Goal: Contribute content: Add original content to the website for others to see

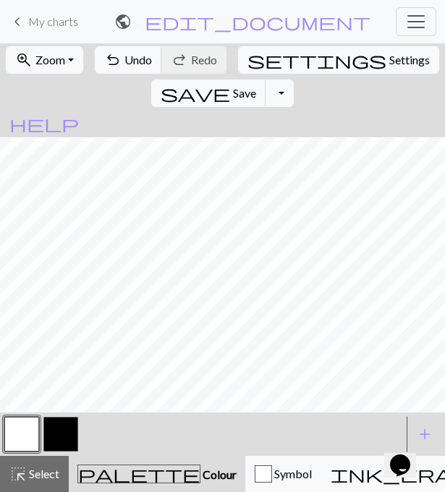
scroll to position [1, 0]
click at [69, 428] on button "button" at bounding box center [60, 434] width 35 height 35
click at [293, 80] on button "Toggle Dropdown" at bounding box center [278, 93] width 27 height 27
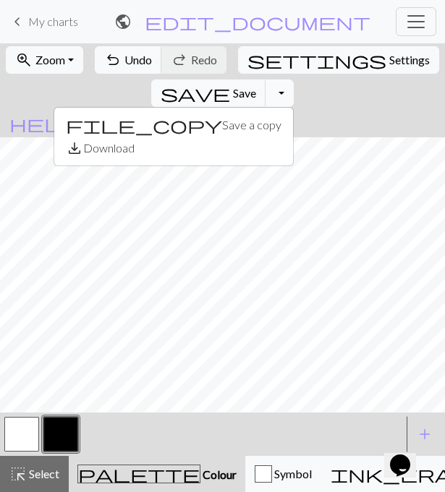
click at [293, 80] on button "Toggle Dropdown" at bounding box center [278, 93] width 27 height 27
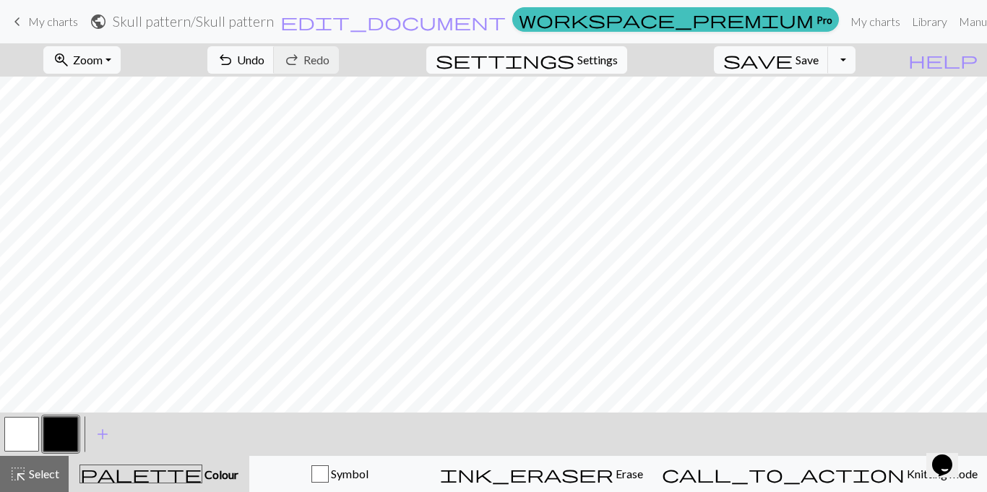
click at [444, 68] on span "Settings" at bounding box center [598, 59] width 40 height 17
select select "aran"
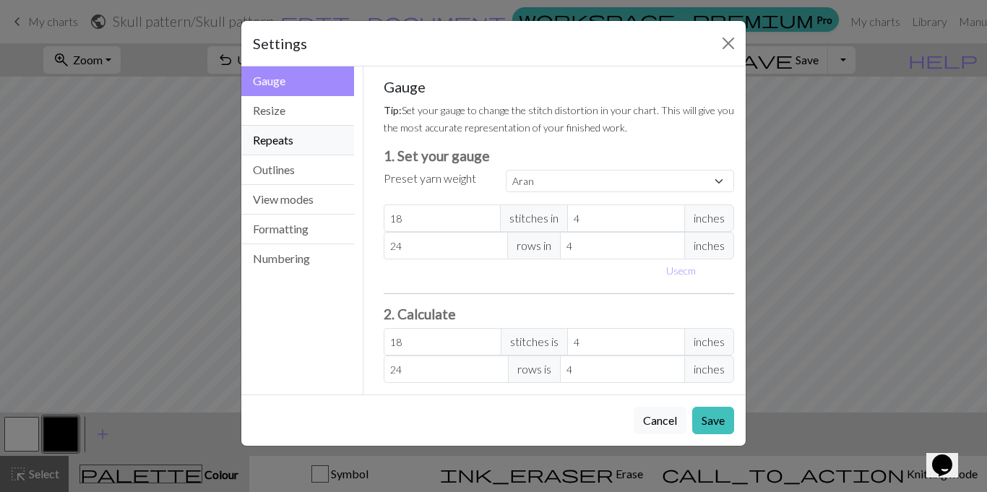
click at [292, 142] on button "Repeats" at bounding box center [297, 141] width 113 height 30
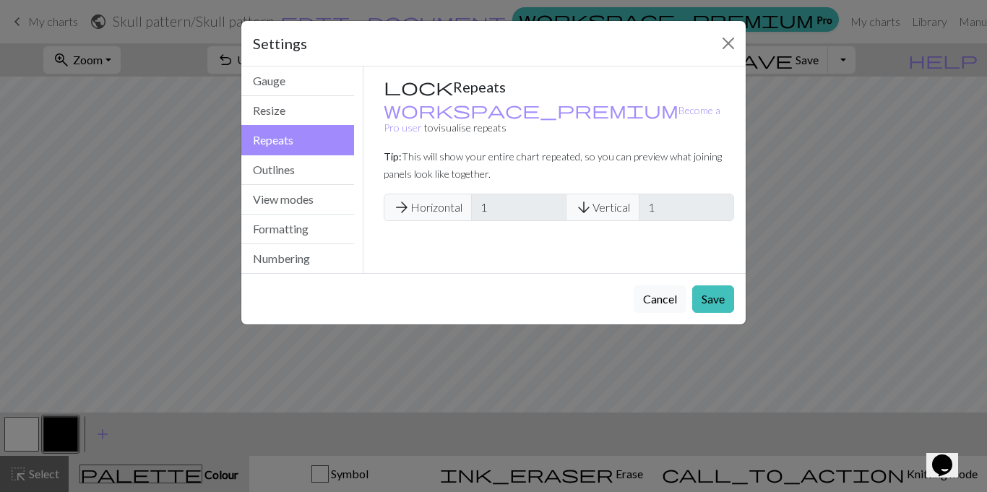
click at [429, 197] on span "arrow_forward Horizontal" at bounding box center [428, 207] width 88 height 27
click at [444, 47] on button "Close" at bounding box center [728, 43] width 23 height 23
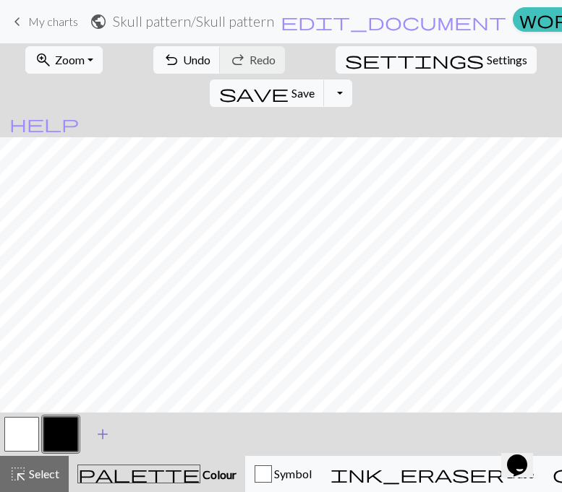
click at [100, 440] on span "add" at bounding box center [102, 434] width 17 height 20
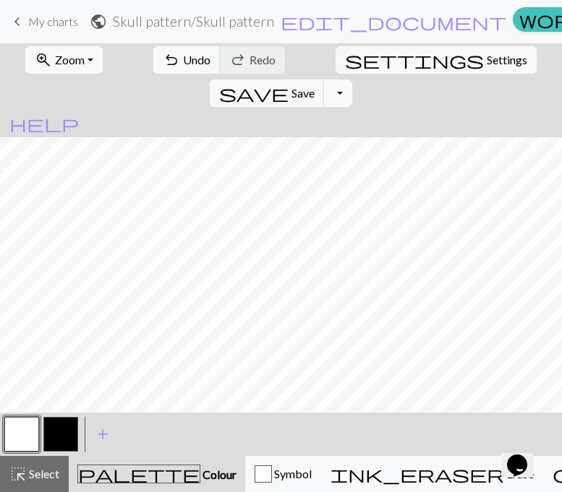
click at [351, 80] on button "Toggle Dropdown" at bounding box center [337, 93] width 27 height 27
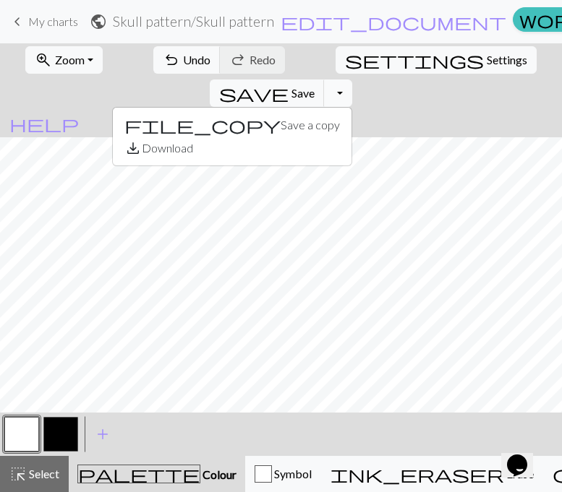
click at [351, 80] on button "Toggle Dropdown" at bounding box center [337, 93] width 27 height 27
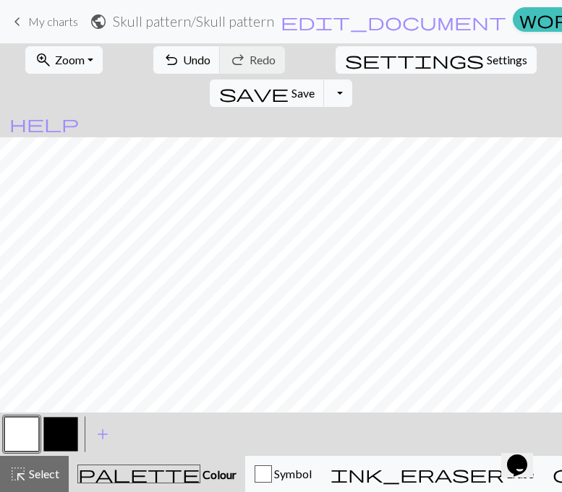
click at [444, 66] on span "Settings" at bounding box center [506, 59] width 40 height 17
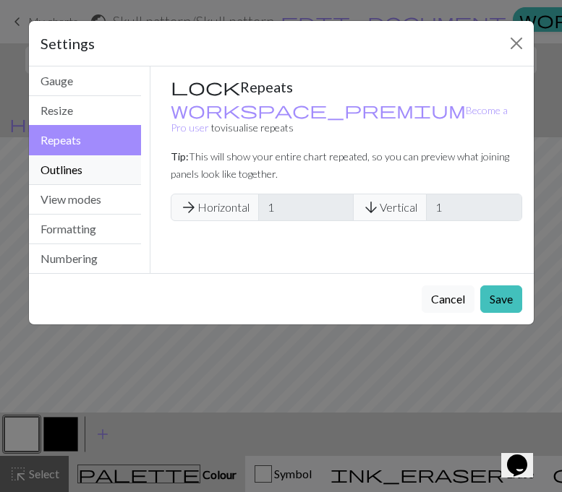
click at [61, 167] on button "Outlines" at bounding box center [85, 170] width 113 height 30
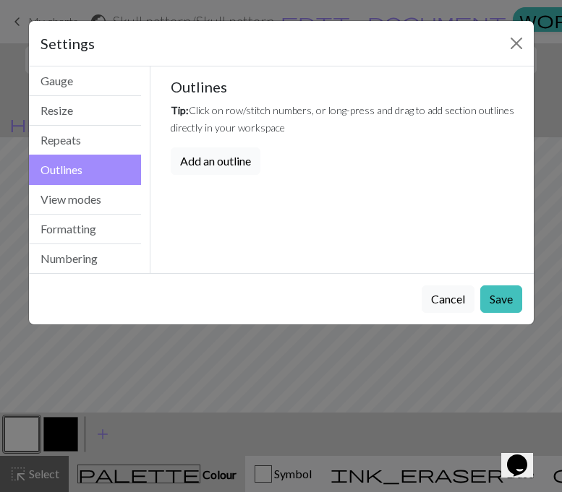
click at [209, 160] on button "Add an outline" at bounding box center [216, 160] width 90 height 27
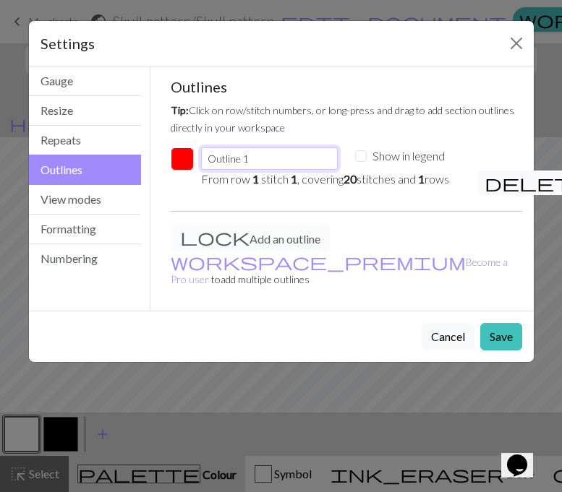
click at [264, 160] on input "Outline 1" at bounding box center [269, 158] width 136 height 22
click at [79, 205] on button "View modes" at bounding box center [85, 200] width 113 height 30
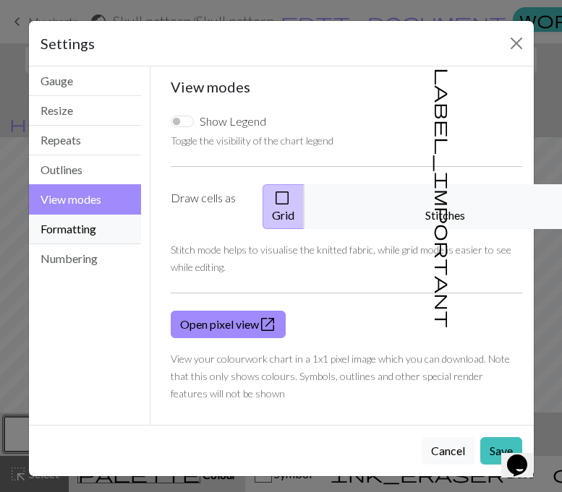
click at [72, 228] on button "Formatting" at bounding box center [85, 230] width 113 height 30
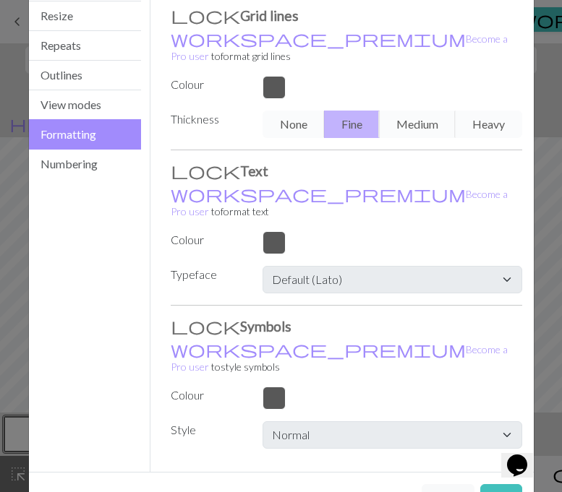
scroll to position [0, 0]
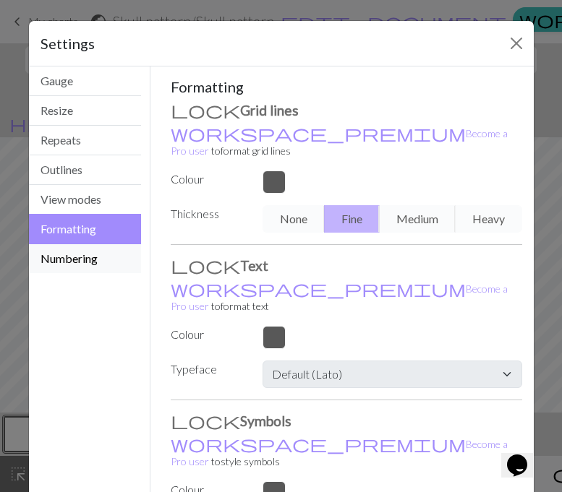
click at [51, 263] on button "Numbering" at bounding box center [85, 258] width 113 height 29
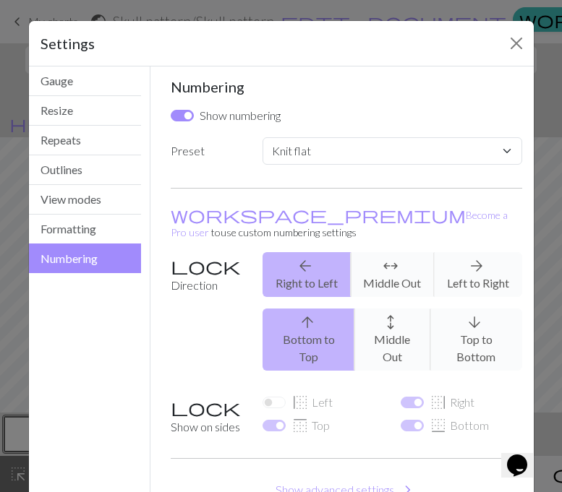
scroll to position [72, 0]
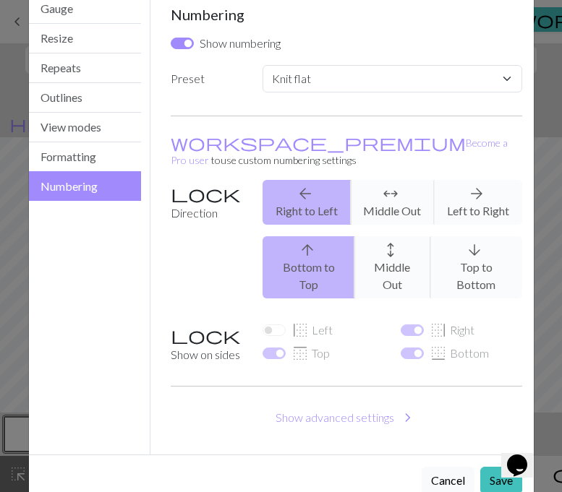
click at [444, 467] on button "Cancel" at bounding box center [447, 480] width 53 height 27
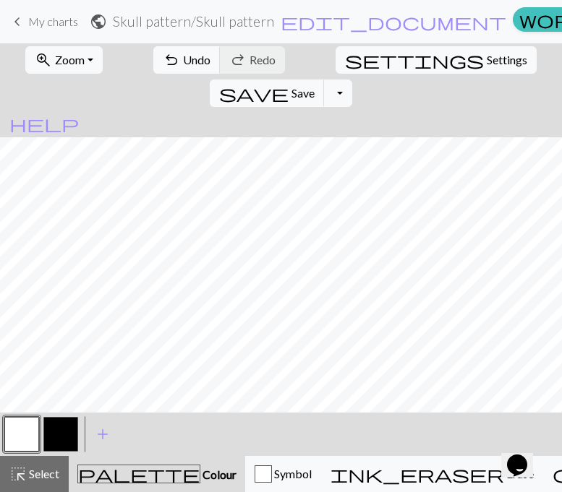
click at [35, 30] on link "keyboard_arrow_left My charts" at bounding box center [43, 21] width 69 height 25
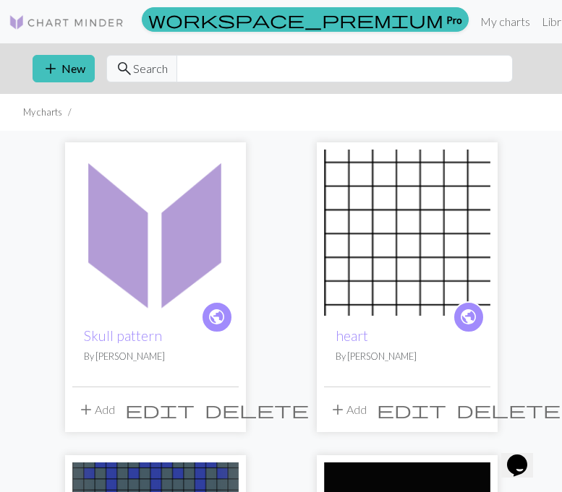
click at [219, 411] on span "delete" at bounding box center [257, 410] width 104 height 20
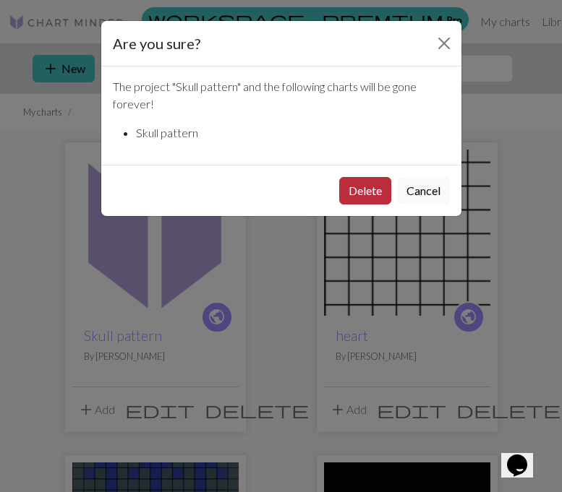
click at [364, 196] on button "Delete" at bounding box center [365, 190] width 52 height 27
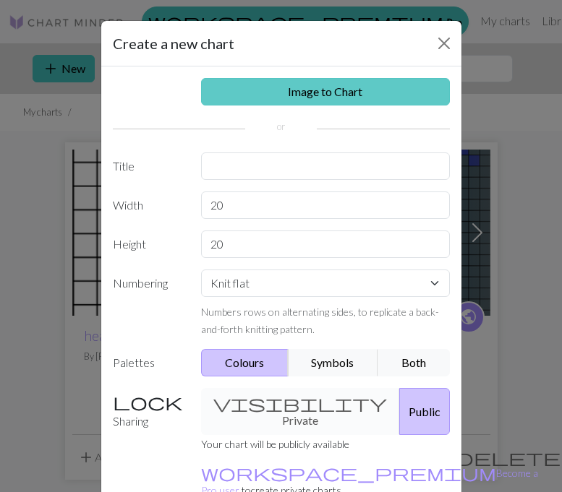
click at [300, 93] on link "Image to Chart" at bounding box center [325, 91] width 249 height 27
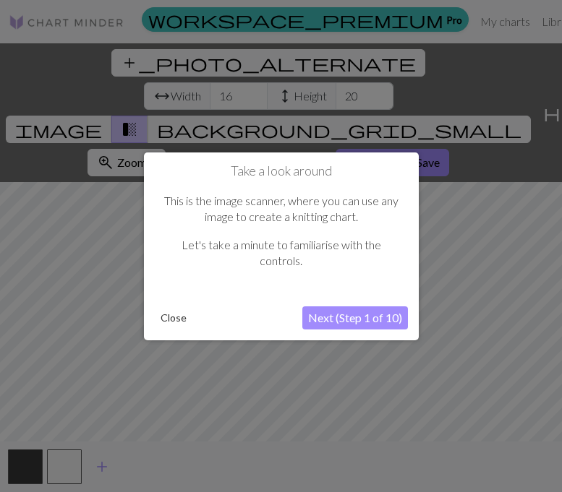
click at [327, 320] on button "Next (Step 1 of 10)" at bounding box center [355, 317] width 106 height 23
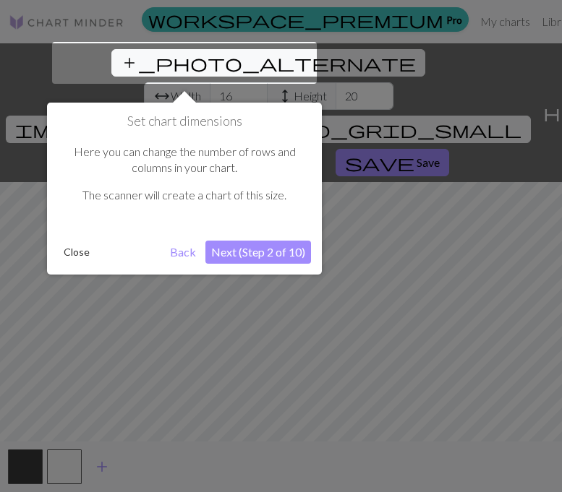
click at [278, 255] on button "Next (Step 2 of 10)" at bounding box center [258, 252] width 106 height 23
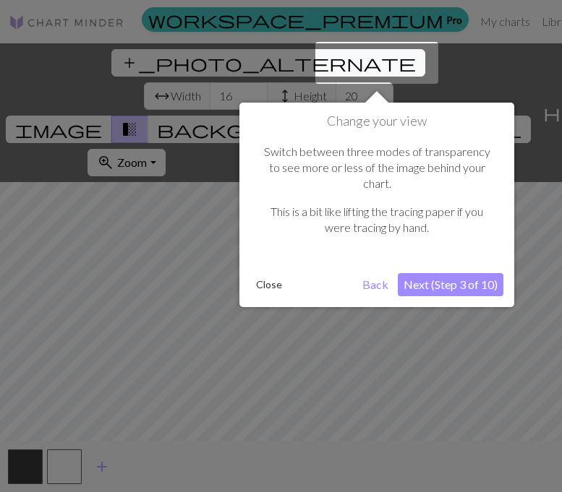
click at [409, 273] on button "Next (Step 3 of 10)" at bounding box center [451, 284] width 106 height 23
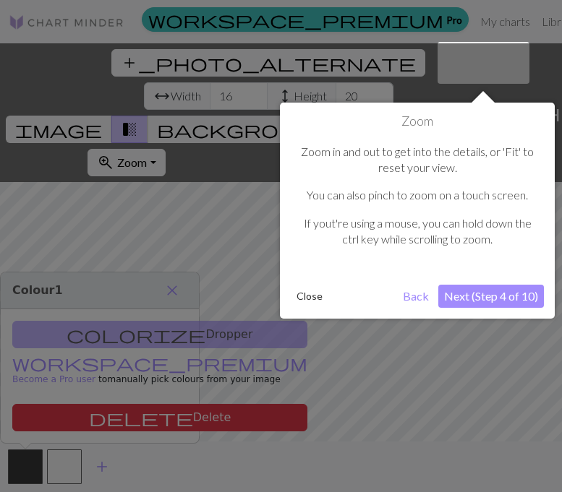
click at [453, 293] on button "Next (Step 4 of 10)" at bounding box center [491, 296] width 106 height 23
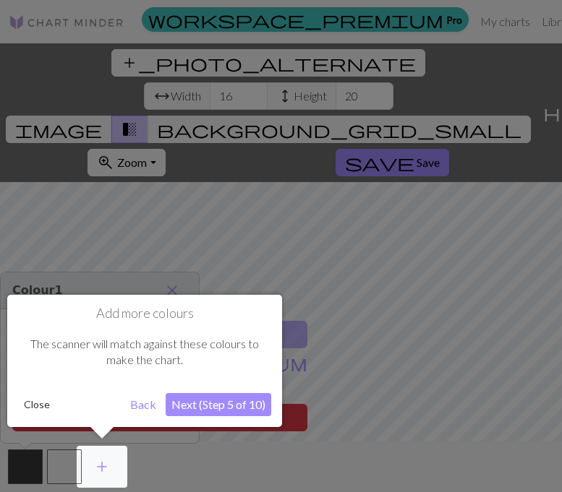
click at [239, 398] on button "Next (Step 5 of 10)" at bounding box center [219, 404] width 106 height 23
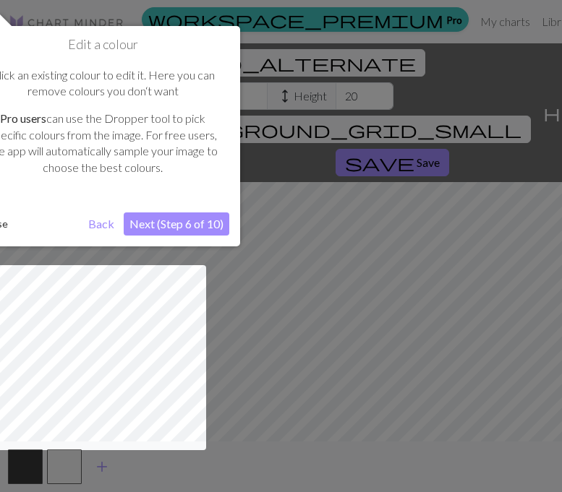
click at [215, 223] on button "Next (Step 6 of 10)" at bounding box center [177, 224] width 106 height 23
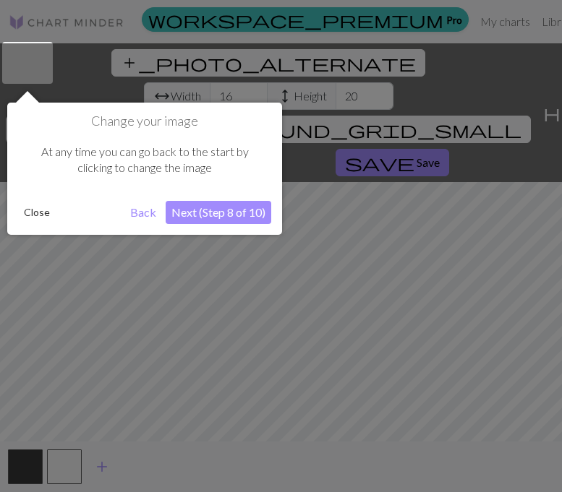
click at [230, 216] on button "Next (Step 8 of 10)" at bounding box center [219, 212] width 106 height 23
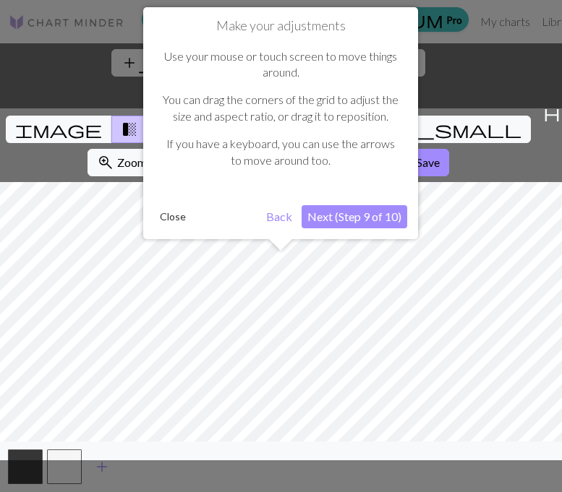
click at [332, 225] on button "Next (Step 9 of 10)" at bounding box center [354, 216] width 106 height 23
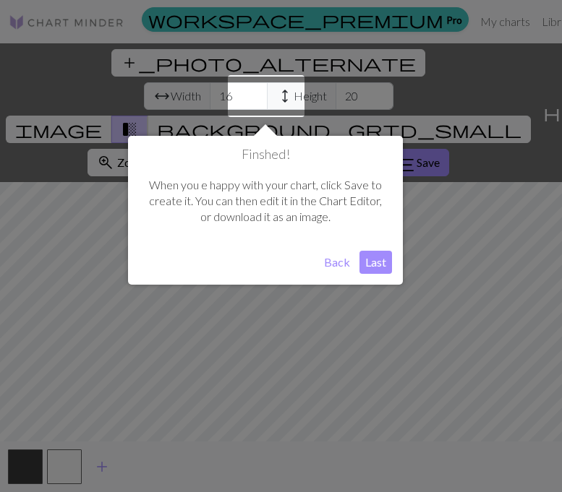
click at [376, 259] on button "Last" at bounding box center [375, 262] width 33 height 23
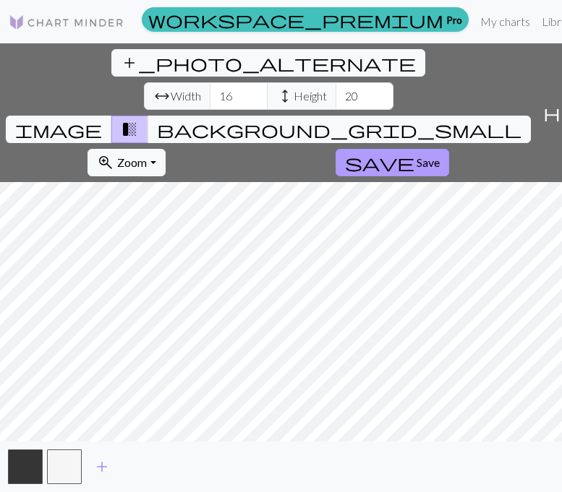
click at [345, 153] on span "save" at bounding box center [379, 163] width 69 height 20
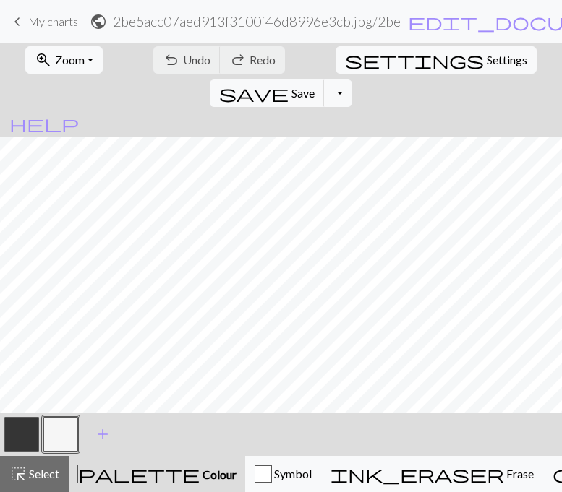
click at [13, 427] on button "button" at bounding box center [21, 434] width 35 height 35
click at [163, 50] on span "undo" at bounding box center [171, 60] width 17 height 20
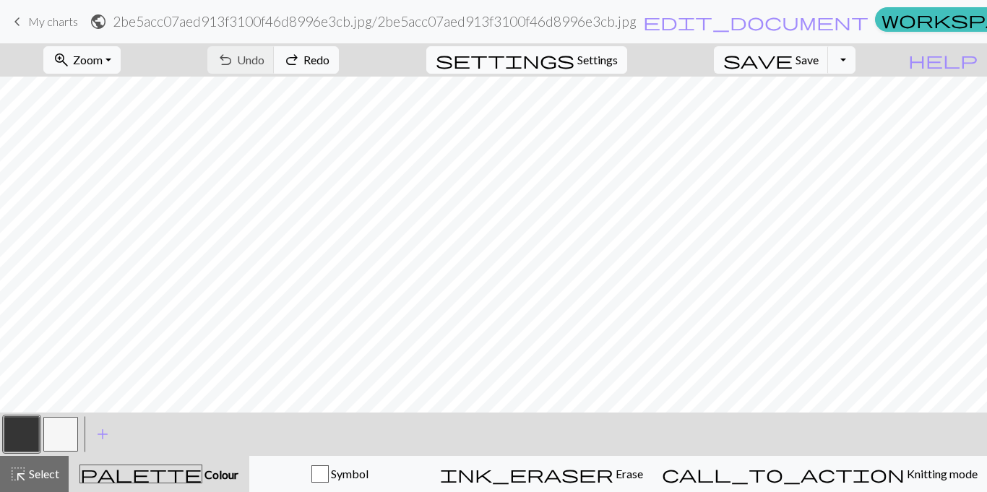
click at [561, 59] on span "settings" at bounding box center [505, 60] width 139 height 20
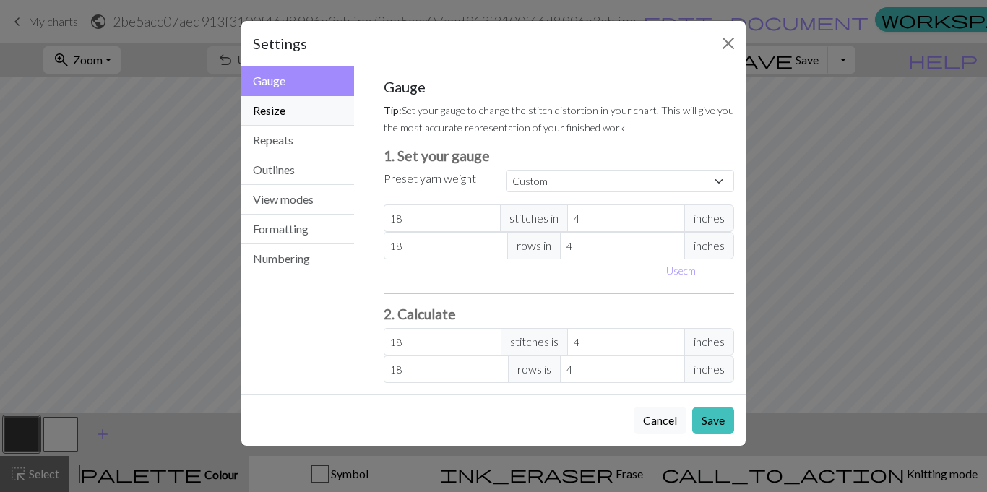
click at [289, 113] on button "Resize" at bounding box center [297, 111] width 113 height 30
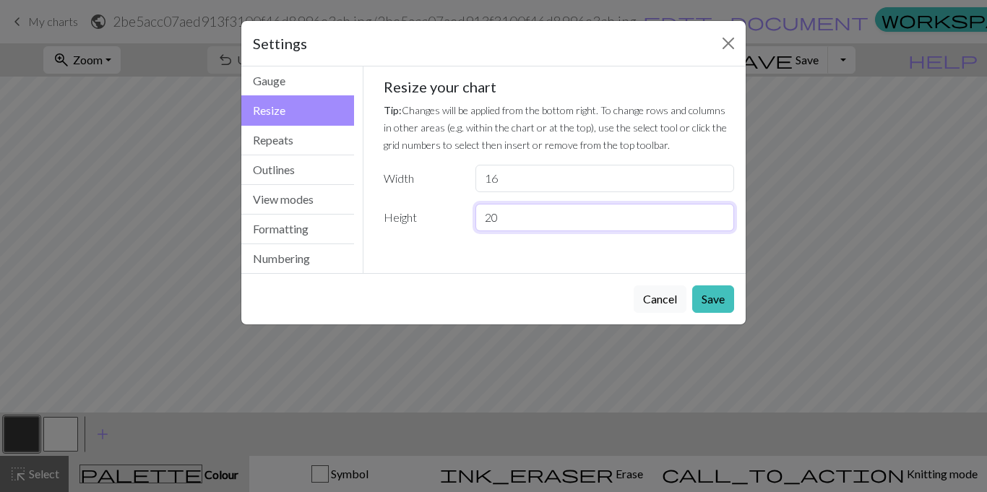
click at [519, 215] on input "20" at bounding box center [605, 217] width 259 height 27
click at [561, 304] on button "Save" at bounding box center [713, 299] width 42 height 27
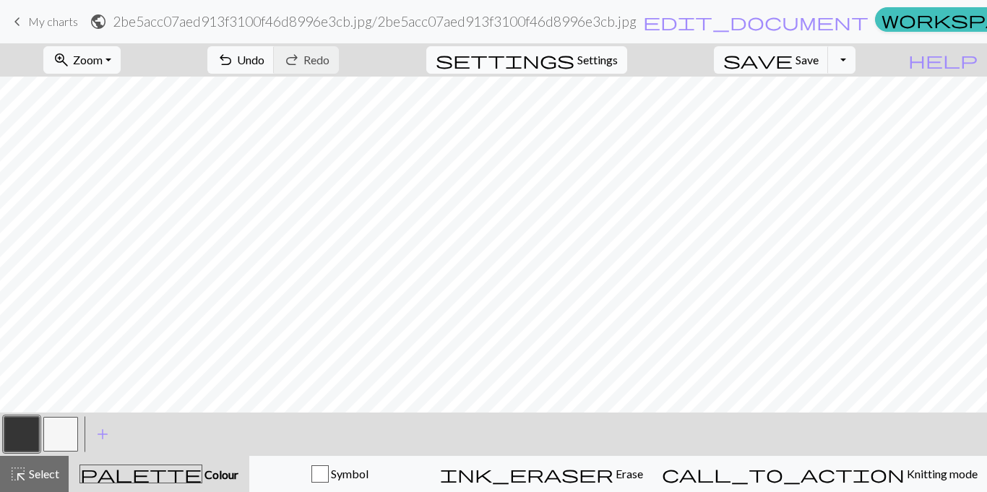
click at [561, 59] on span "Settings" at bounding box center [598, 59] width 40 height 17
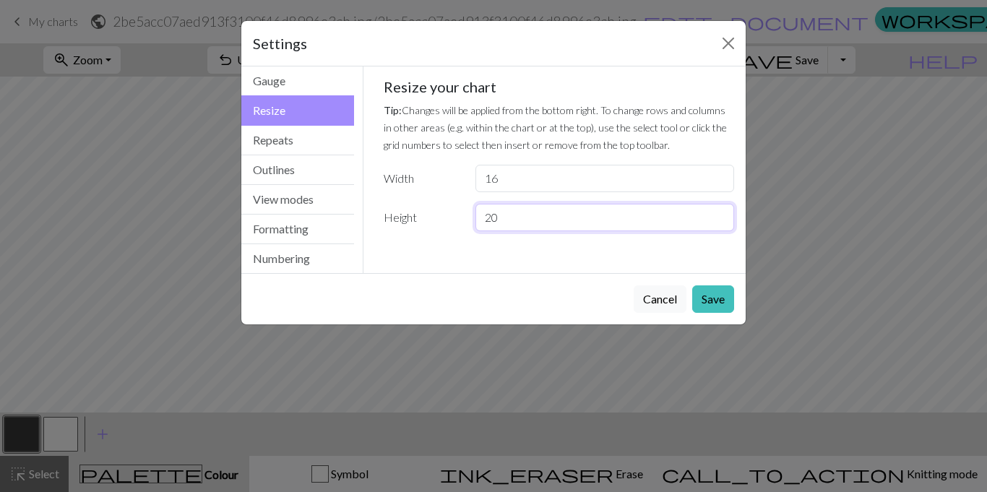
click at [525, 219] on input "20" at bounding box center [605, 217] width 259 height 27
type input "2"
type input "25"
click at [561, 291] on button "Save" at bounding box center [713, 299] width 42 height 27
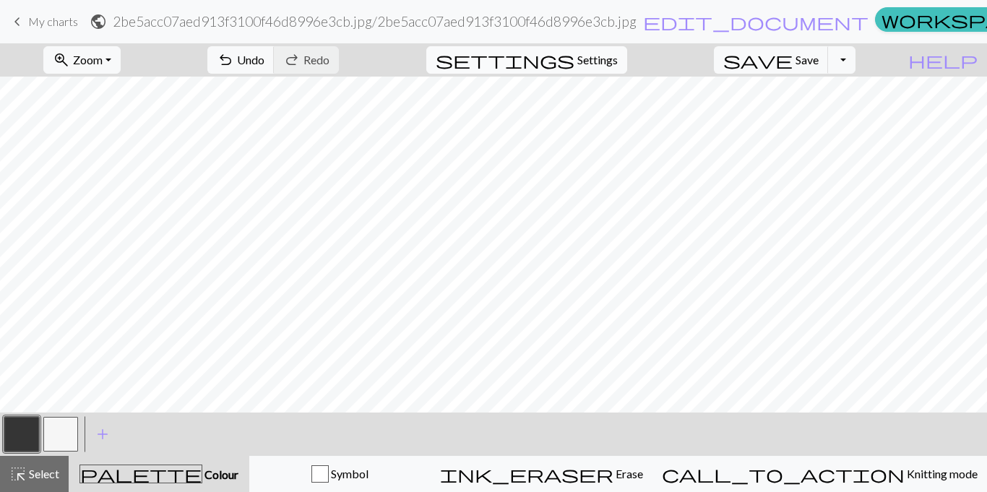
click at [561, 62] on span "Settings" at bounding box center [598, 59] width 40 height 17
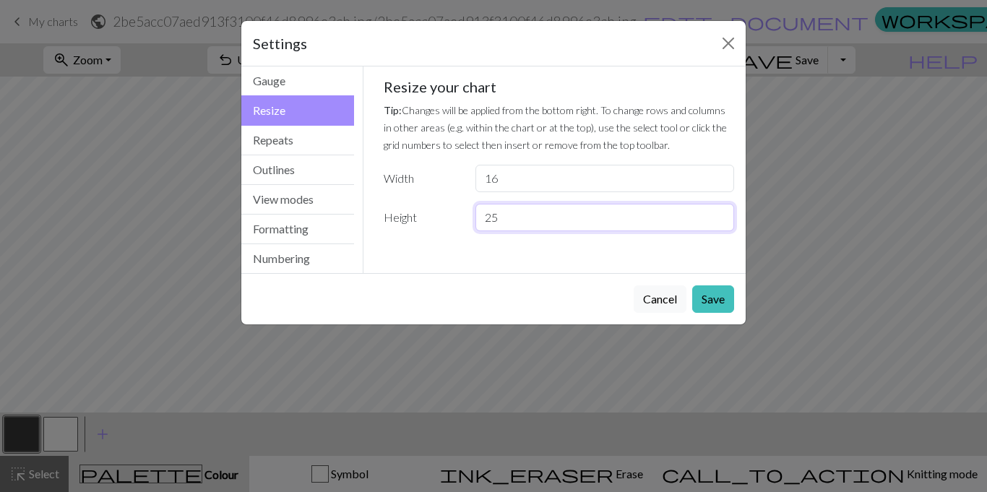
drag, startPoint x: 507, startPoint y: 215, endPoint x: 485, endPoint y: 217, distance: 22.5
click at [485, 217] on input "25" at bounding box center [605, 217] width 259 height 27
type input "30"
click at [561, 301] on button "Save" at bounding box center [713, 299] width 42 height 27
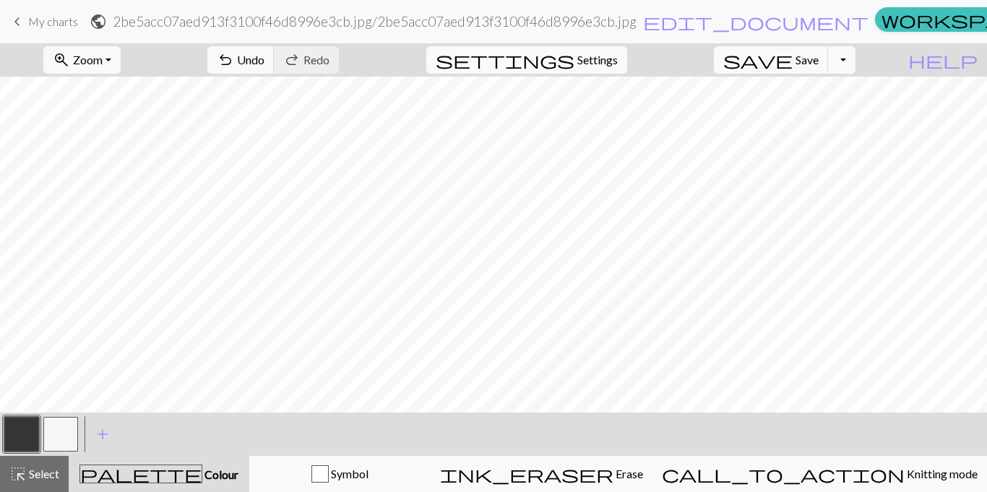
click at [561, 62] on span "Settings" at bounding box center [598, 59] width 40 height 17
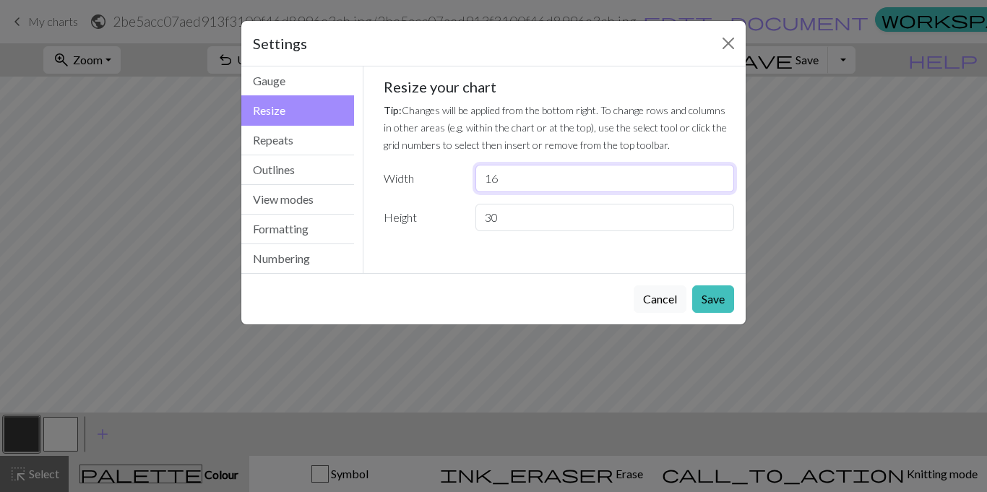
click at [561, 181] on input "16" at bounding box center [605, 178] width 259 height 27
type input "1"
type input "20"
click at [561, 304] on button "Save" at bounding box center [713, 299] width 42 height 27
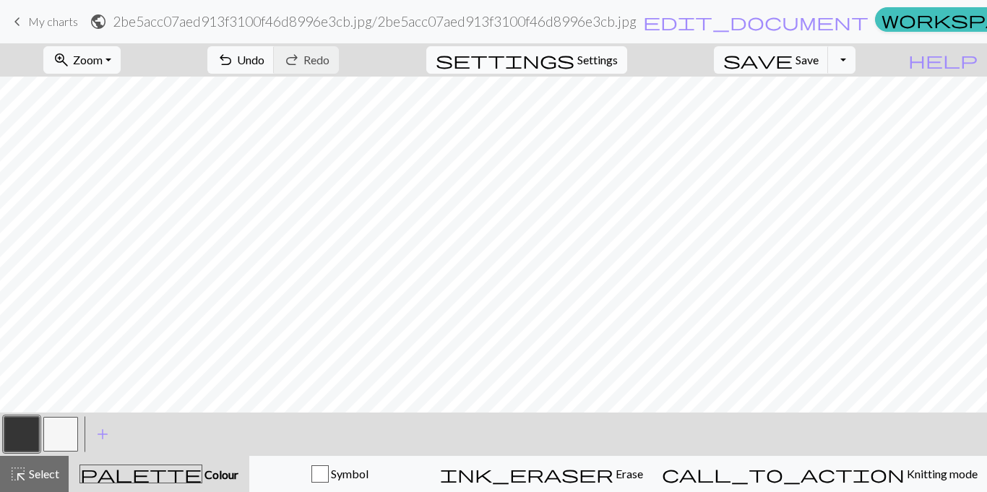
click at [561, 67] on span "Settings" at bounding box center [598, 59] width 40 height 17
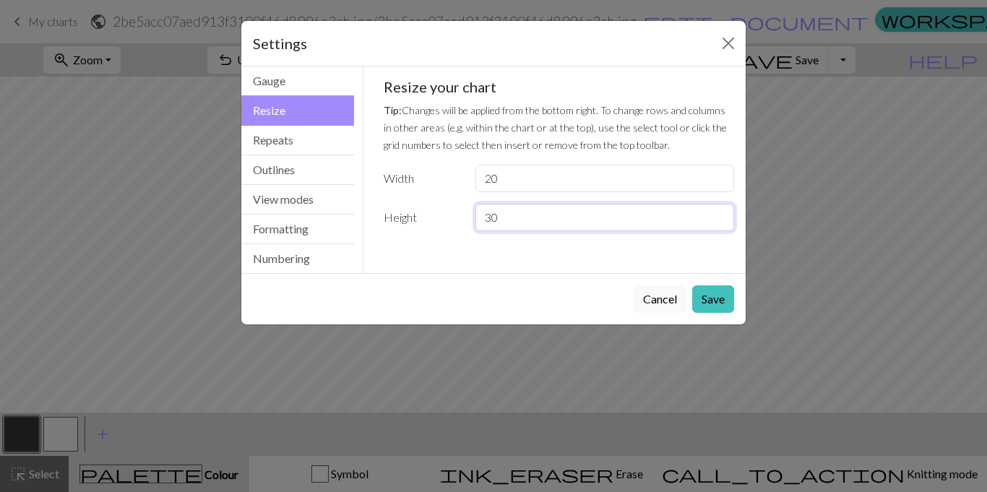
drag, startPoint x: 548, startPoint y: 211, endPoint x: 481, endPoint y: 220, distance: 67.8
click at [481, 220] on input "30" at bounding box center [605, 217] width 259 height 27
type input "40"
click at [561, 297] on button "Save" at bounding box center [713, 299] width 42 height 27
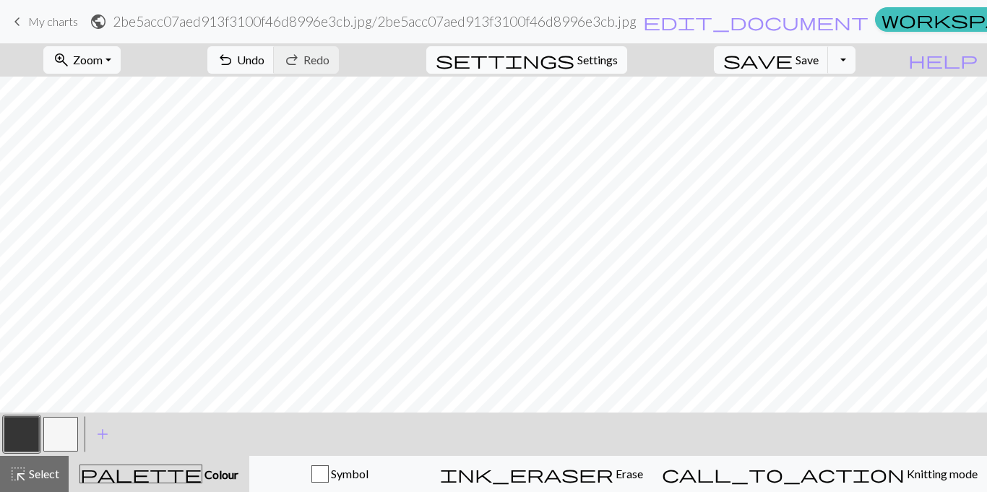
click at [561, 58] on span "Settings" at bounding box center [598, 59] width 40 height 17
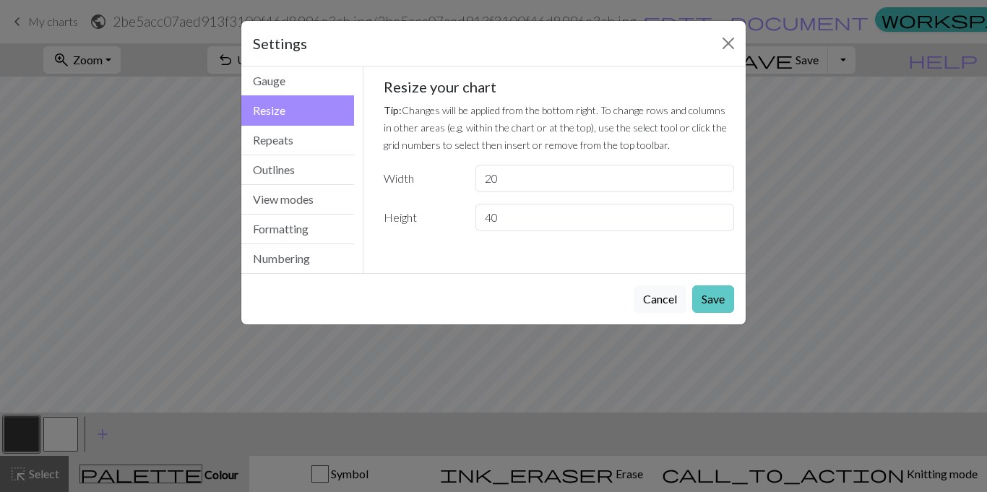
click at [561, 304] on button "Save" at bounding box center [713, 299] width 42 height 27
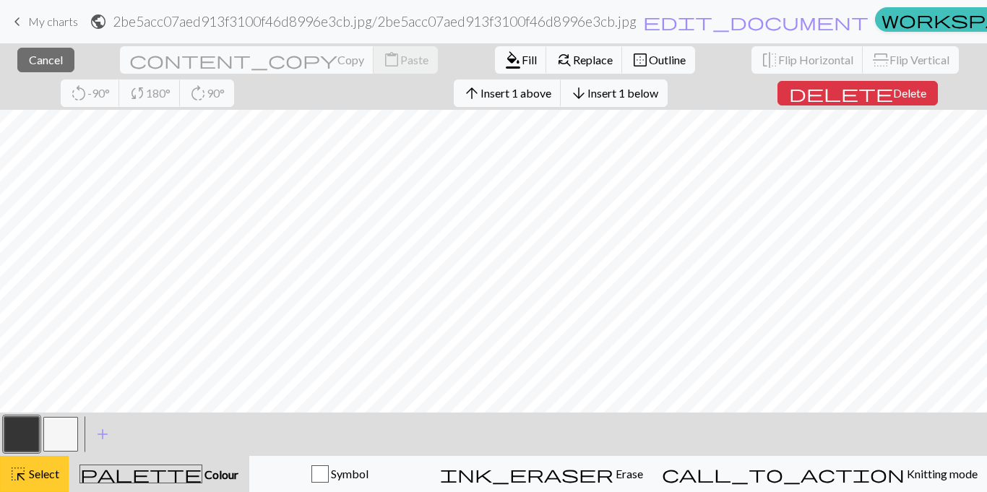
click at [25, 475] on span "highlight_alt" at bounding box center [17, 474] width 17 height 20
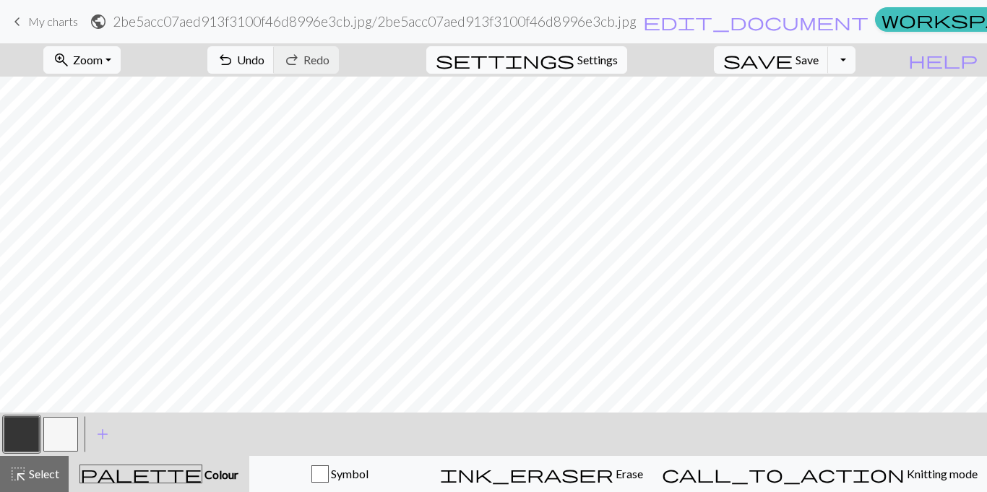
click at [561, 59] on span "Settings" at bounding box center [598, 59] width 40 height 17
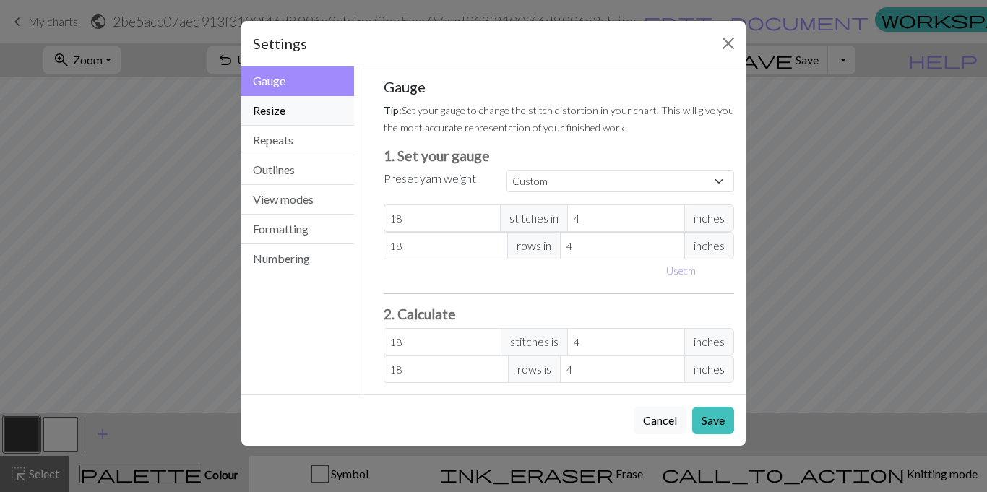
click at [281, 114] on button "Resize" at bounding box center [297, 111] width 113 height 30
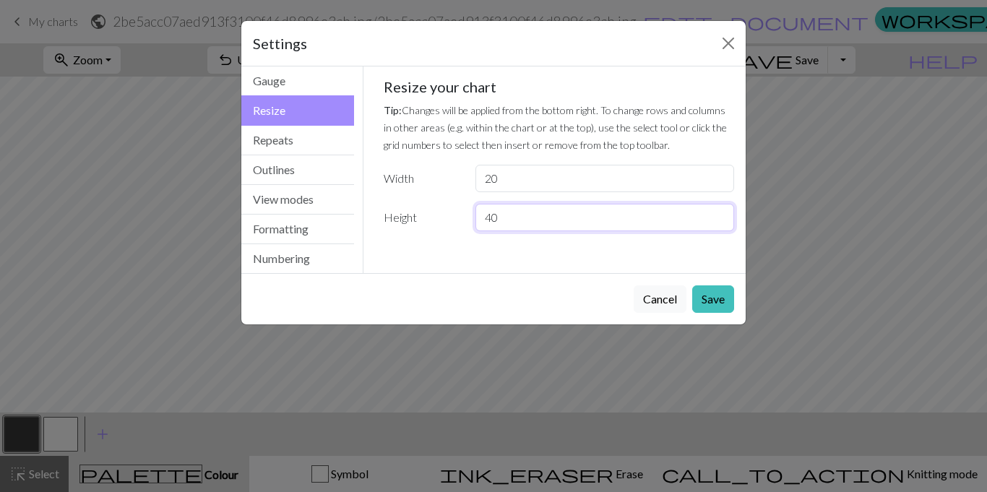
drag, startPoint x: 522, startPoint y: 215, endPoint x: 484, endPoint y: 221, distance: 38.1
click at [484, 221] on input "40" at bounding box center [605, 217] width 259 height 27
type input "30"
click at [561, 306] on button "Save" at bounding box center [713, 299] width 42 height 27
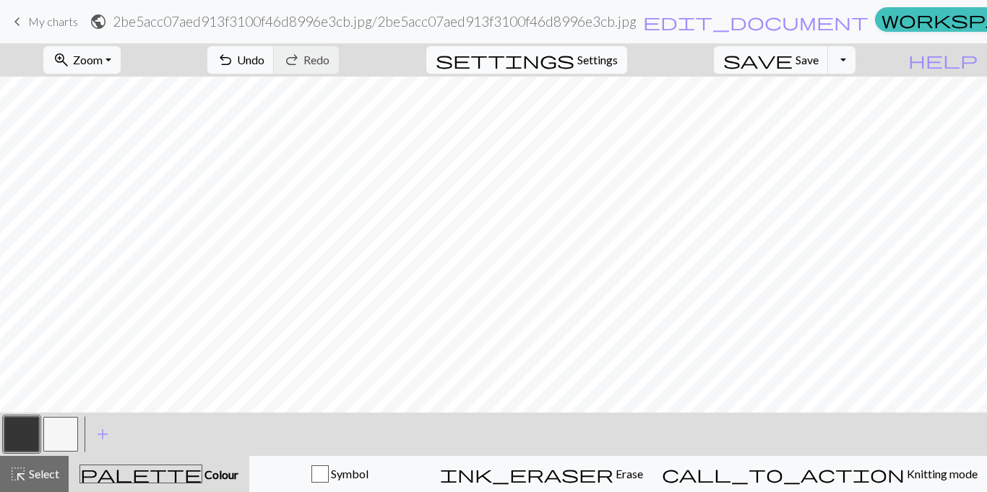
click at [561, 56] on span "Settings" at bounding box center [598, 59] width 40 height 17
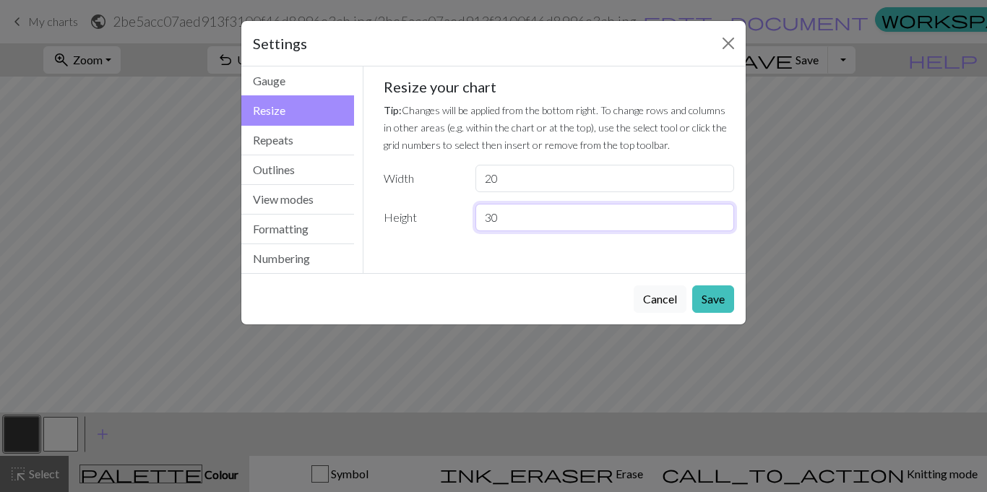
click at [507, 223] on input "30" at bounding box center [605, 217] width 259 height 27
drag, startPoint x: 525, startPoint y: 178, endPoint x: 487, endPoint y: 180, distance: 38.4
click at [487, 180] on input "20" at bounding box center [605, 178] width 259 height 27
type input "16"
click at [561, 293] on button "Save" at bounding box center [713, 299] width 42 height 27
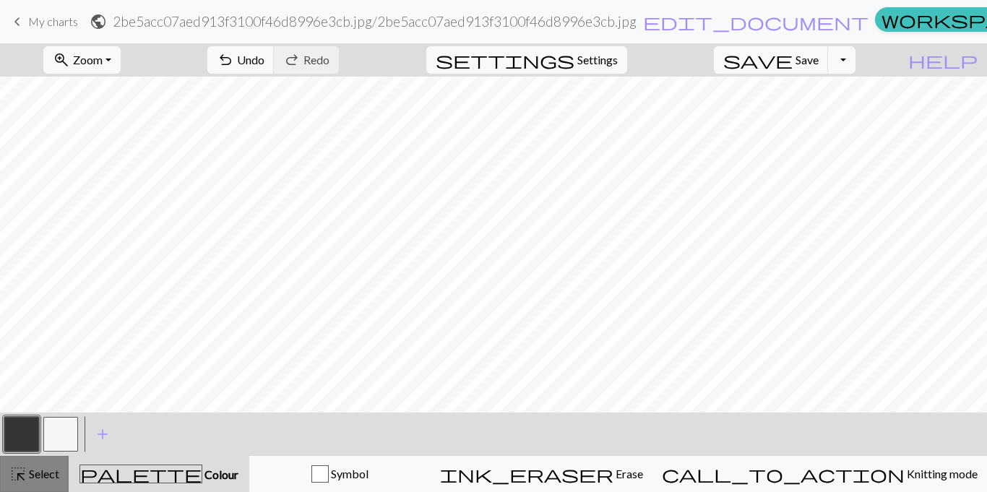
click at [15, 480] on span "highlight_alt" at bounding box center [17, 474] width 17 height 20
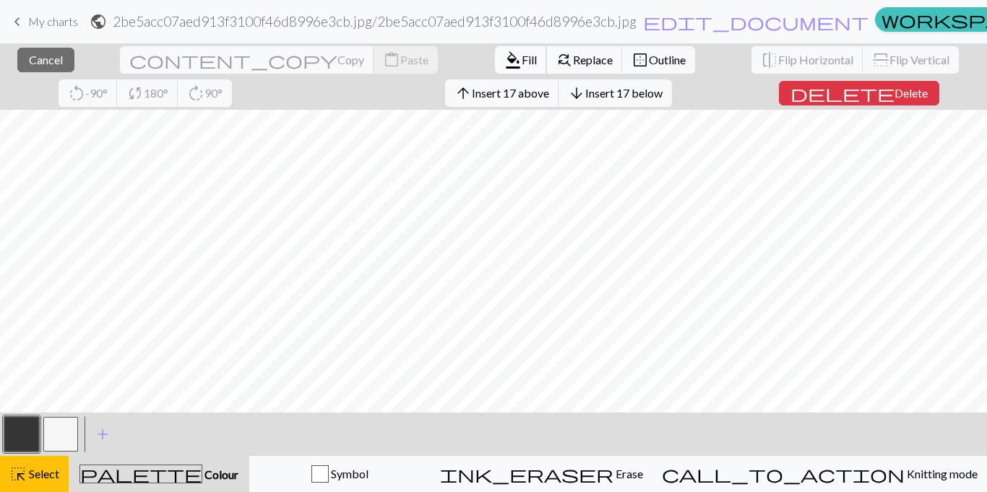
click at [522, 59] on span "Fill" at bounding box center [529, 60] width 15 height 14
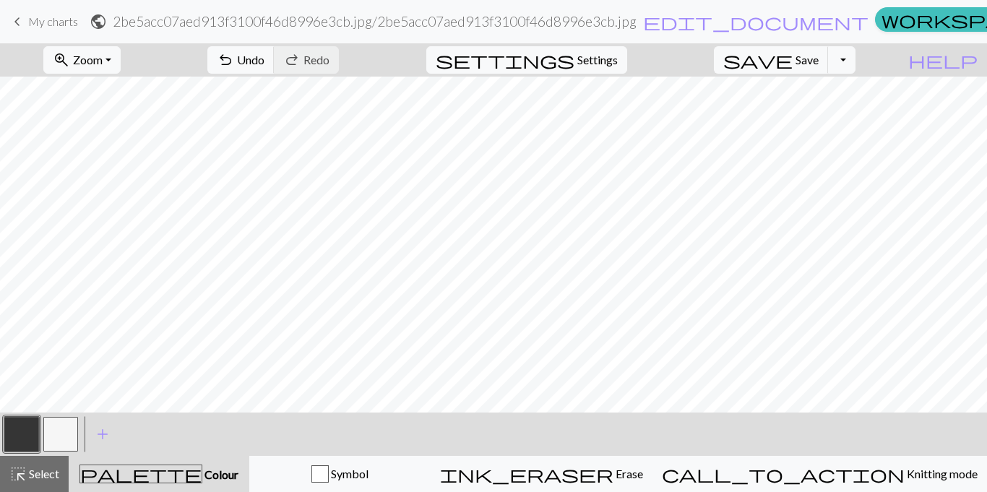
click at [11, 437] on button "button" at bounding box center [21, 434] width 35 height 35
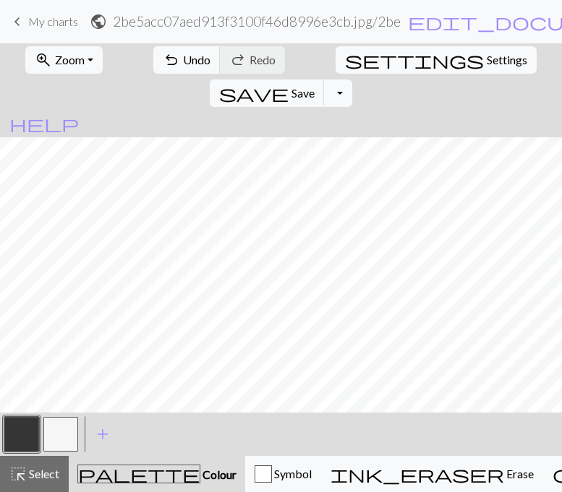
click at [55, 439] on button "button" at bounding box center [60, 434] width 35 height 35
click at [17, 426] on button "button" at bounding box center [21, 434] width 35 height 35
click at [64, 430] on button "button" at bounding box center [60, 434] width 35 height 35
click at [486, 53] on span "Settings" at bounding box center [506, 59] width 40 height 17
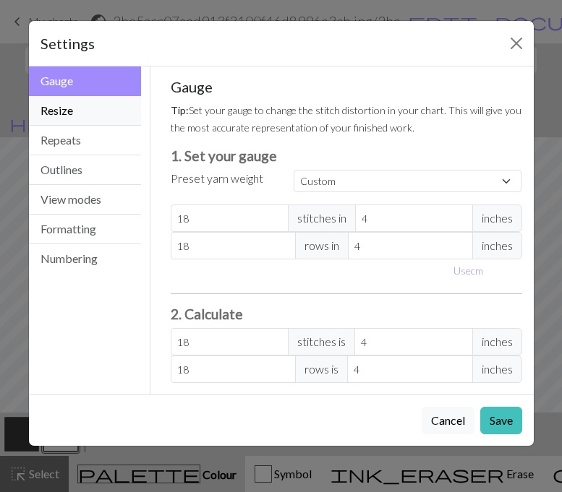
click at [81, 113] on button "Resize" at bounding box center [85, 111] width 113 height 30
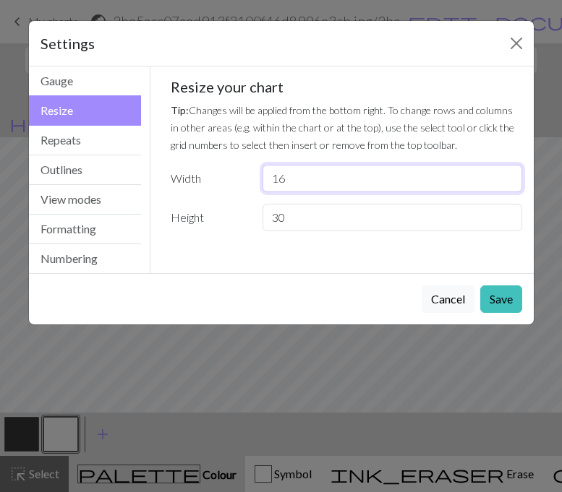
click at [287, 184] on input "16" at bounding box center [391, 178] width 259 height 27
type input "1"
type input "25"
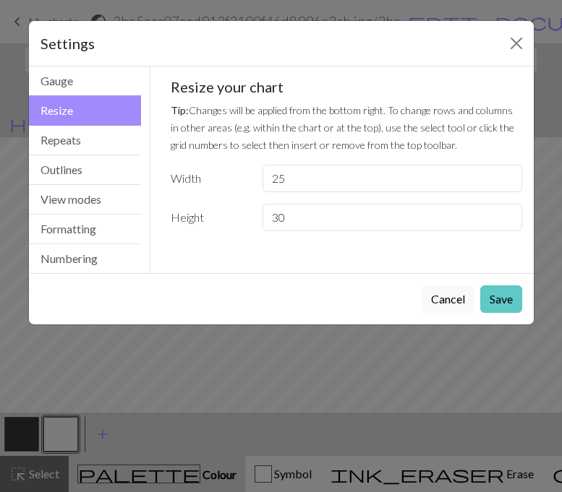
click at [499, 299] on button "Save" at bounding box center [501, 299] width 42 height 27
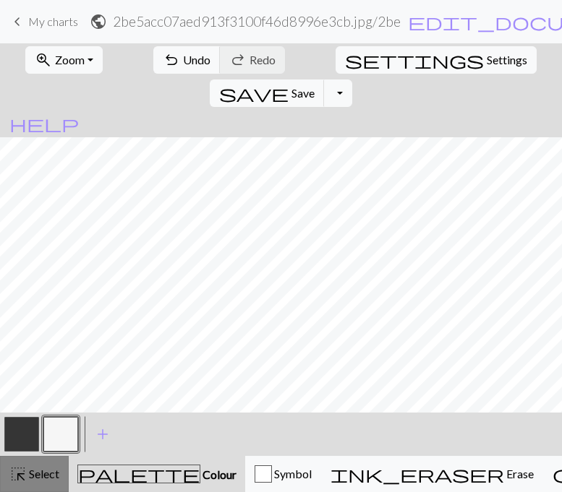
click at [37, 481] on div "highlight_alt Select Select" at bounding box center [34, 473] width 50 height 17
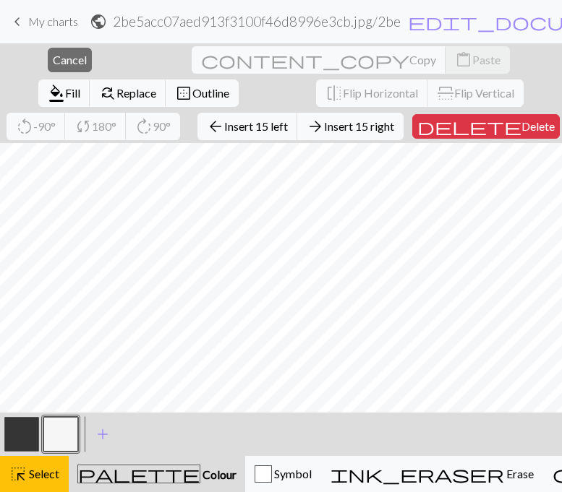
click at [15, 438] on button "button" at bounding box center [21, 434] width 35 height 35
click at [90, 80] on button "format_color_fill Fill" at bounding box center [64, 93] width 52 height 27
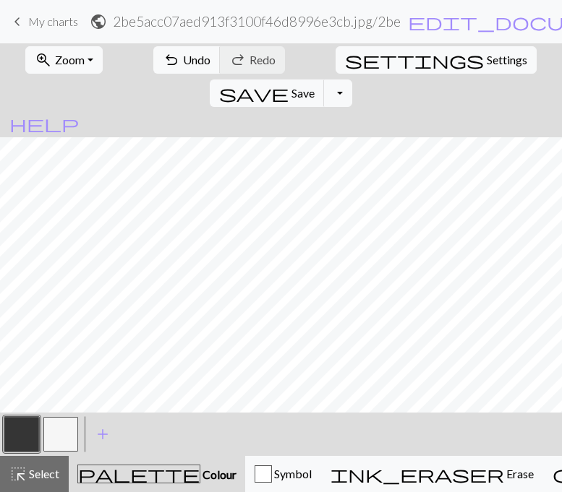
click at [59, 434] on button "button" at bounding box center [60, 434] width 35 height 35
click at [27, 439] on button "button" at bounding box center [21, 434] width 35 height 35
click at [62, 435] on button "button" at bounding box center [60, 434] width 35 height 35
click at [24, 441] on button "button" at bounding box center [21, 434] width 35 height 35
click at [55, 434] on button "button" at bounding box center [60, 434] width 35 height 35
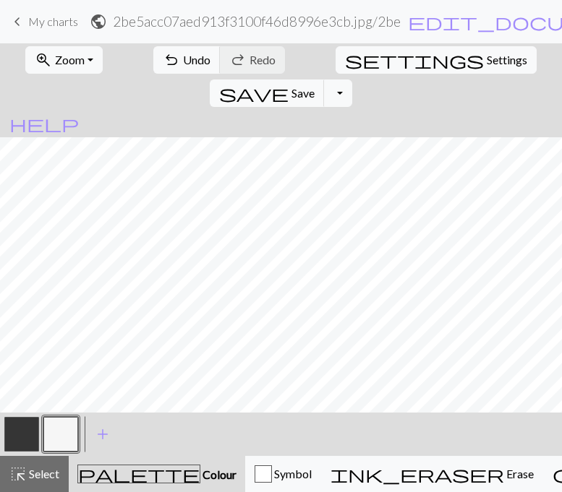
click at [13, 429] on button "button" at bounding box center [21, 434] width 35 height 35
click at [54, 437] on button "button" at bounding box center [60, 434] width 35 height 35
click at [19, 434] on button "button" at bounding box center [21, 434] width 35 height 35
click at [64, 429] on button "button" at bounding box center [60, 434] width 35 height 35
click at [486, 65] on span "Settings" at bounding box center [506, 59] width 40 height 17
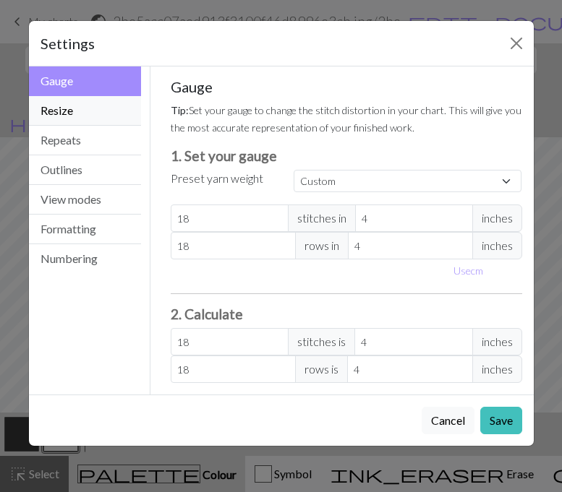
click at [76, 115] on button "Resize" at bounding box center [85, 111] width 113 height 30
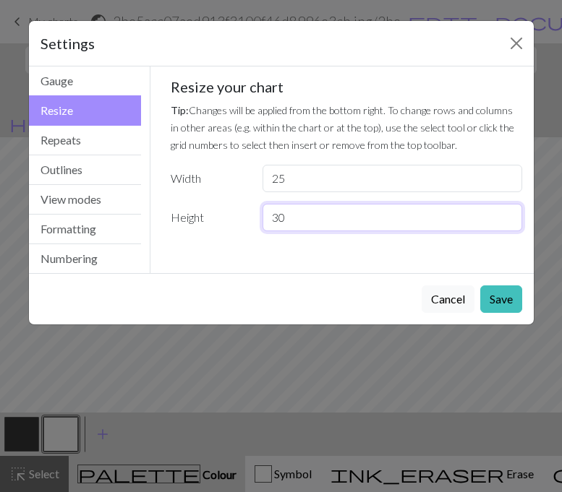
drag, startPoint x: 290, startPoint y: 212, endPoint x: 269, endPoint y: 215, distance: 21.2
click at [269, 215] on input "30" at bounding box center [391, 217] width 259 height 27
type input "40"
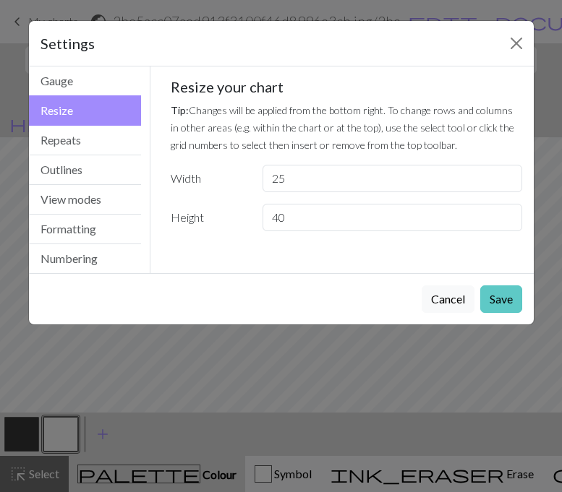
click at [497, 302] on button "Save" at bounding box center [501, 299] width 42 height 27
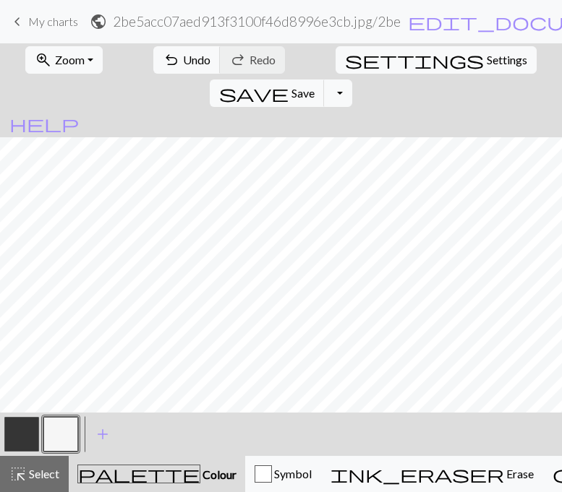
click at [30, 432] on button "button" at bounding box center [21, 434] width 35 height 35
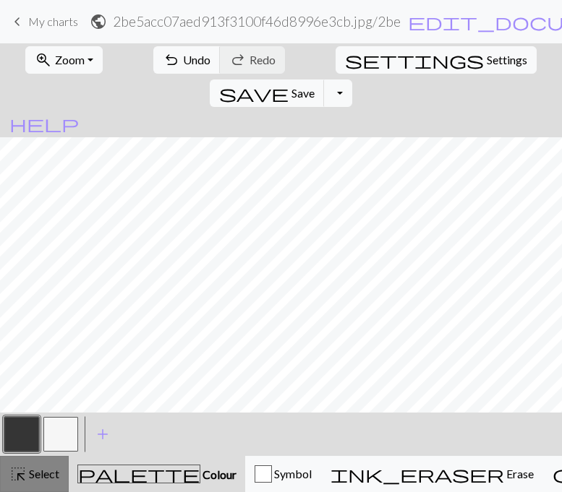
click at [27, 470] on span "Select" at bounding box center [43, 474] width 33 height 14
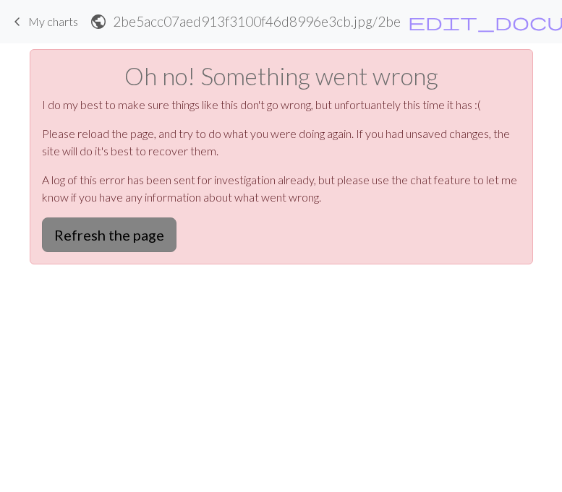
click at [131, 233] on button "Refresh the page" at bounding box center [109, 235] width 134 height 35
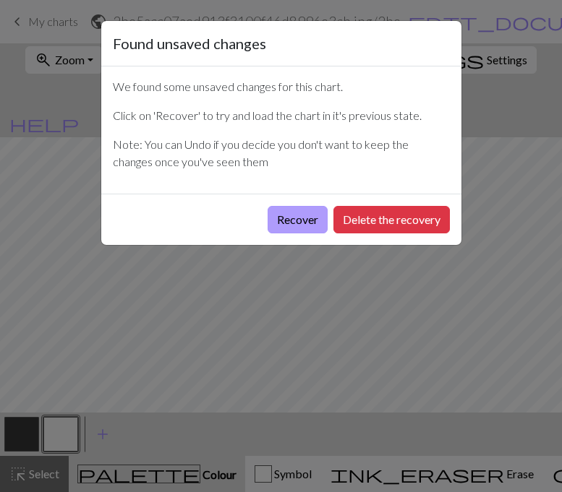
click at [309, 222] on button "Recover" at bounding box center [297, 219] width 60 height 27
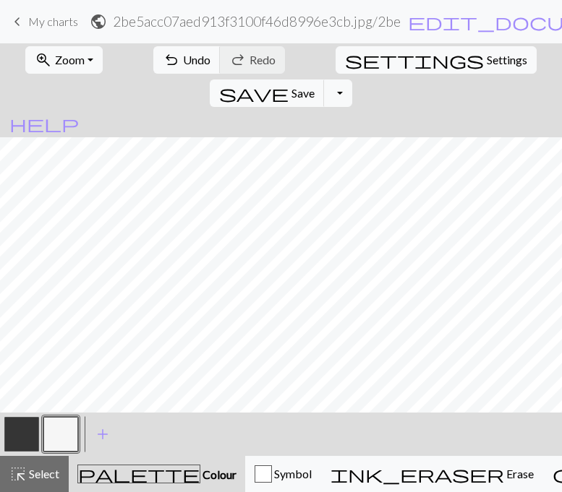
click at [30, 428] on button "button" at bounding box center [21, 434] width 35 height 35
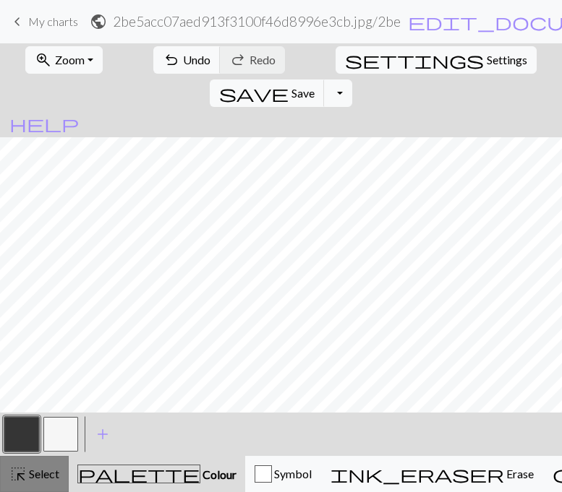
click at [24, 476] on span "highlight_alt" at bounding box center [17, 474] width 17 height 20
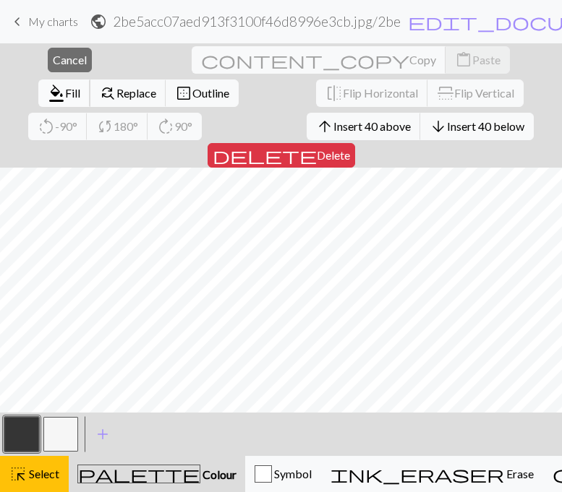
click at [65, 83] on span "format_color_fill" at bounding box center [56, 93] width 17 height 20
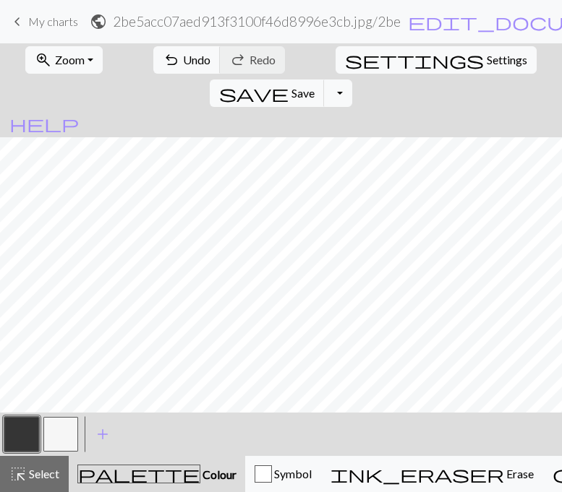
click at [59, 429] on button "button" at bounding box center [60, 434] width 35 height 35
click at [345, 52] on span "settings" at bounding box center [414, 60] width 139 height 20
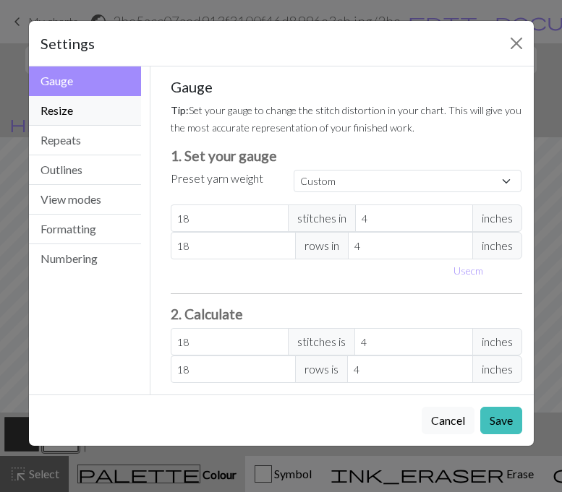
click at [102, 106] on button "Resize" at bounding box center [85, 111] width 113 height 30
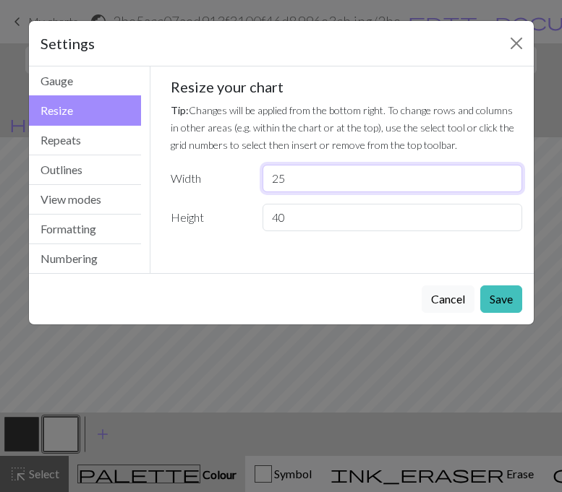
drag, startPoint x: 286, startPoint y: 179, endPoint x: 273, endPoint y: 180, distance: 12.3
click at [273, 180] on input "25" at bounding box center [391, 178] width 259 height 27
type input "20"
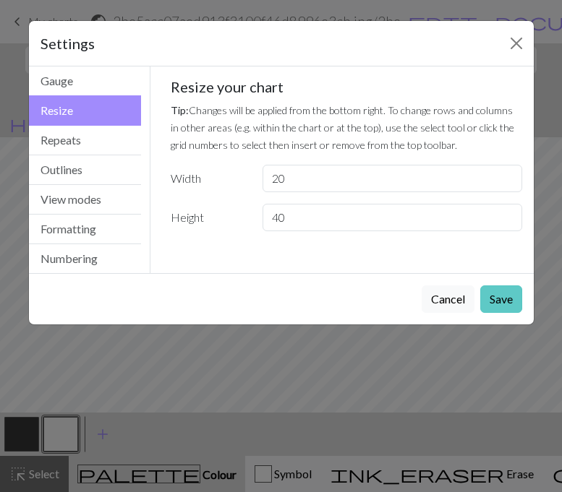
click at [485, 303] on button "Save" at bounding box center [501, 299] width 42 height 27
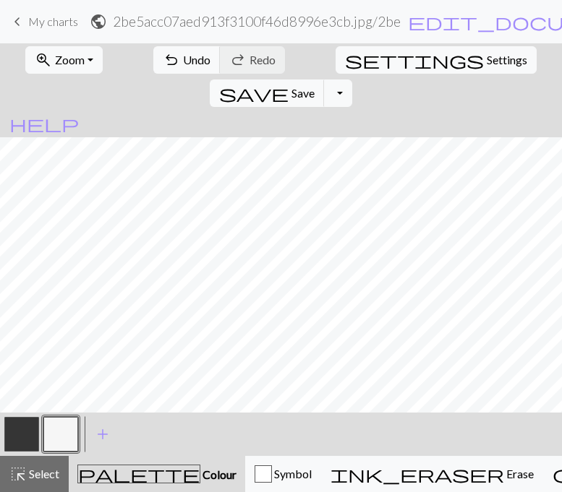
click at [17, 432] on button "button" at bounding box center [21, 434] width 35 height 35
click at [51, 428] on button "button" at bounding box center [60, 434] width 35 height 35
click at [25, 427] on button "button" at bounding box center [21, 434] width 35 height 35
click at [55, 429] on button "button" at bounding box center [60, 434] width 35 height 35
click at [18, 437] on button "button" at bounding box center [21, 434] width 35 height 35
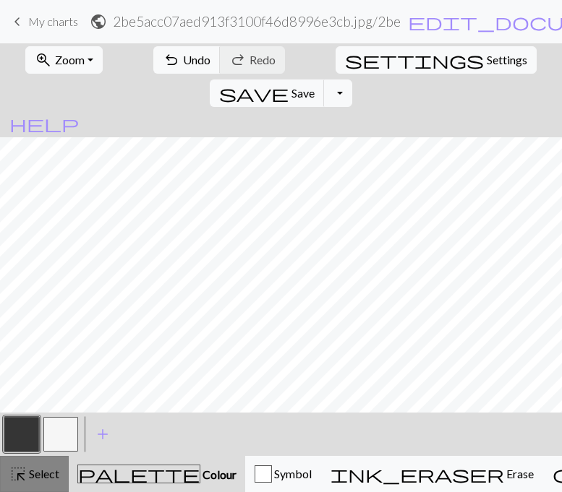
click at [33, 480] on span "Select" at bounding box center [43, 474] width 33 height 14
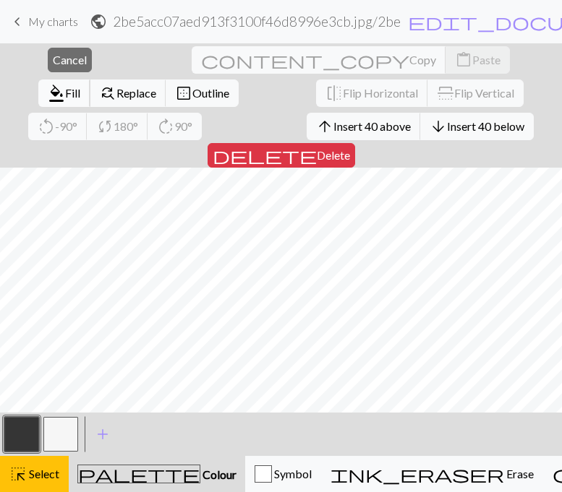
click at [65, 83] on span "format_color_fill" at bounding box center [56, 93] width 17 height 20
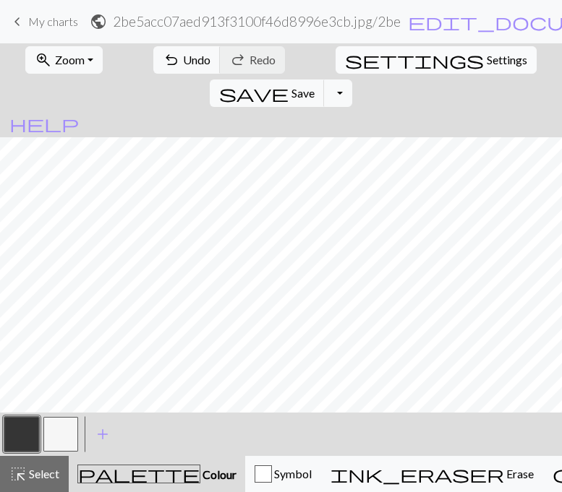
click at [486, 63] on span "Settings" at bounding box center [506, 59] width 40 height 17
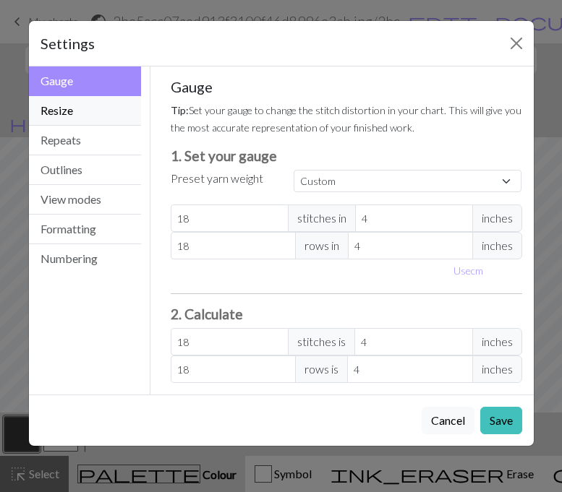
click at [109, 119] on button "Resize" at bounding box center [85, 111] width 113 height 30
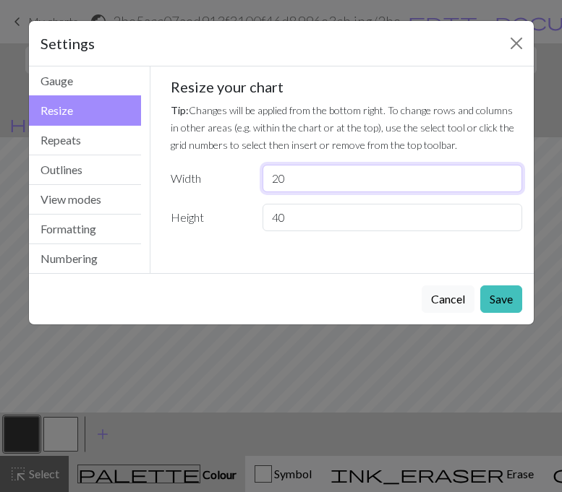
drag, startPoint x: 308, startPoint y: 179, endPoint x: 274, endPoint y: 181, distance: 34.0
click at [274, 181] on input "20" at bounding box center [391, 178] width 259 height 27
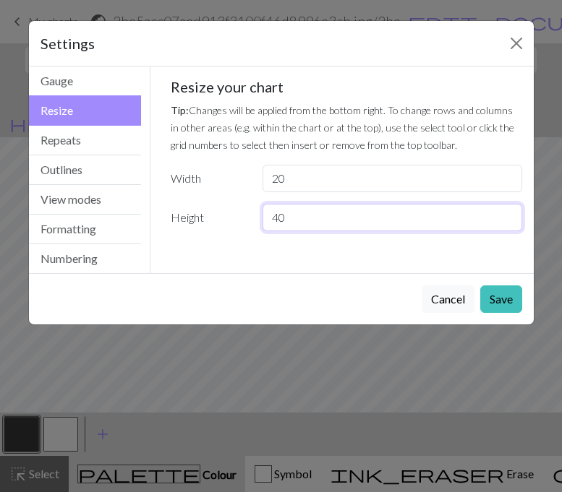
drag, startPoint x: 291, startPoint y: 218, endPoint x: 273, endPoint y: 218, distance: 18.8
click at [273, 218] on input "40" at bounding box center [391, 217] width 259 height 27
type input "50"
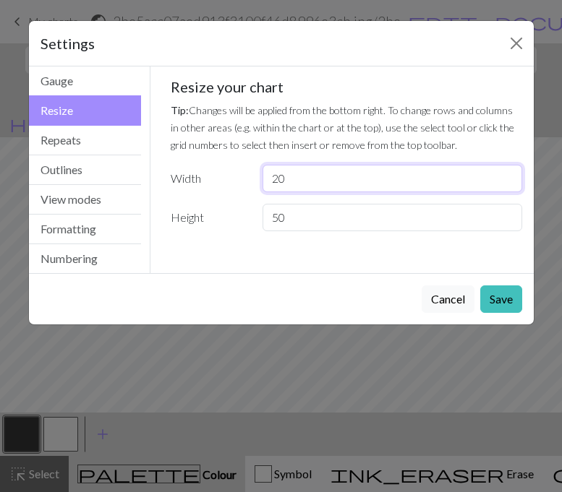
click at [288, 181] on input "20" at bounding box center [391, 178] width 259 height 27
type input "25"
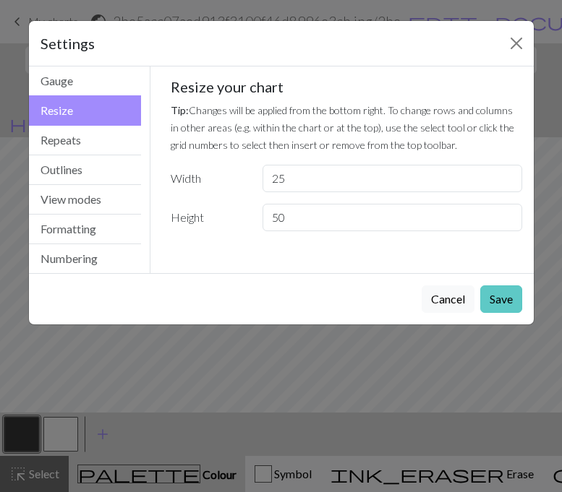
click at [490, 290] on button "Save" at bounding box center [501, 299] width 42 height 27
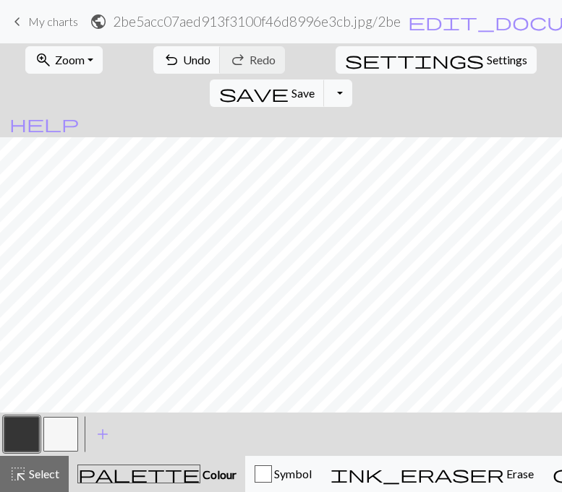
click at [56, 427] on button "button" at bounding box center [60, 434] width 35 height 35
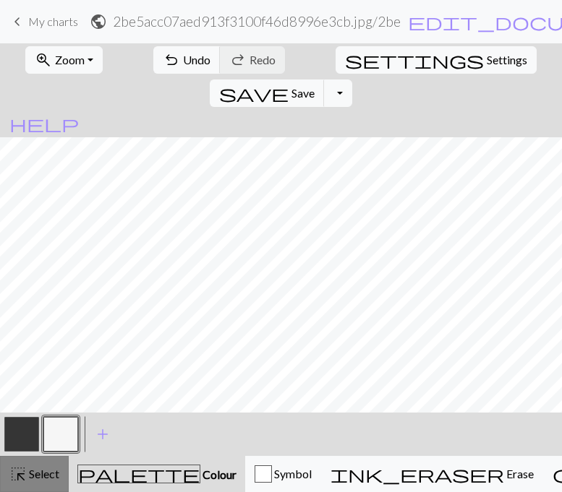
click at [48, 476] on span "Select" at bounding box center [43, 474] width 33 height 14
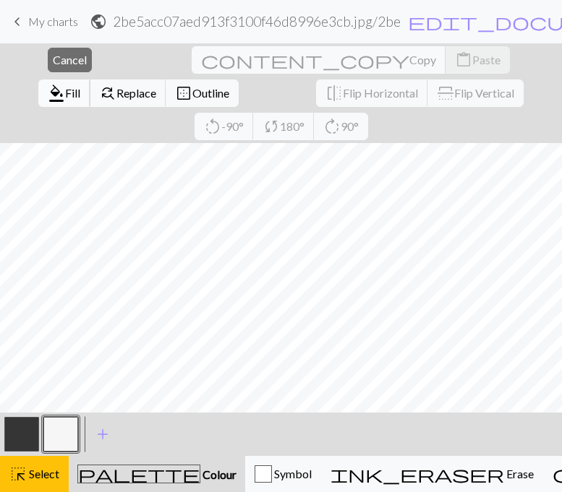
click at [80, 86] on span "Fill" at bounding box center [72, 93] width 15 height 14
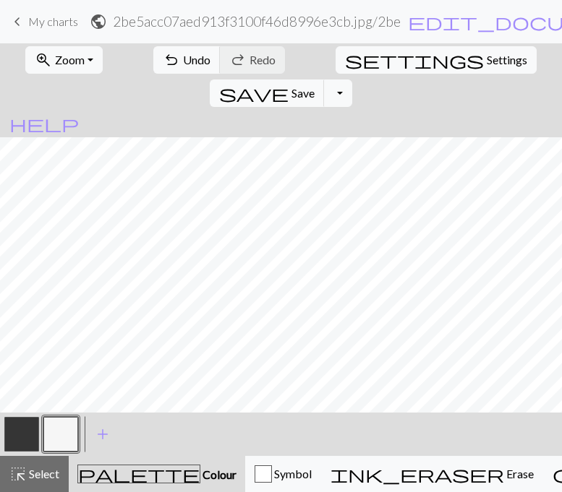
click at [16, 438] on button "button" at bounding box center [21, 434] width 35 height 35
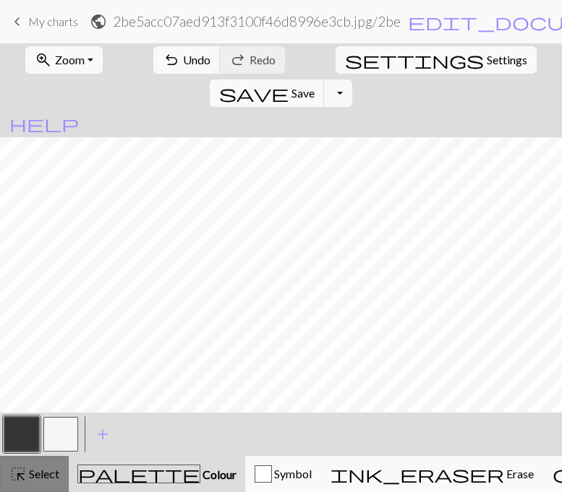
click at [27, 465] on div "highlight_alt Select Select" at bounding box center [34, 473] width 50 height 17
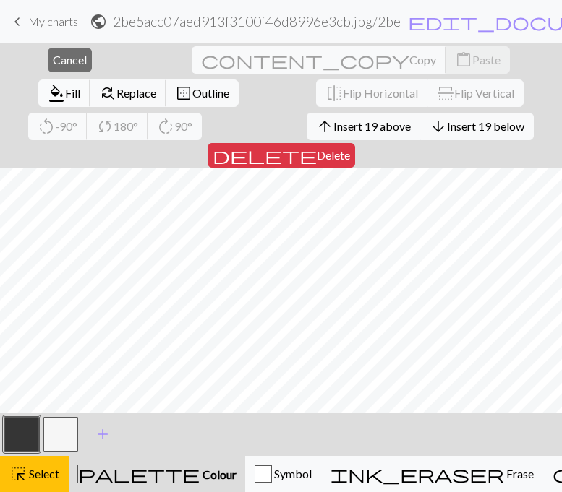
click at [80, 86] on span "Fill" at bounding box center [72, 93] width 15 height 14
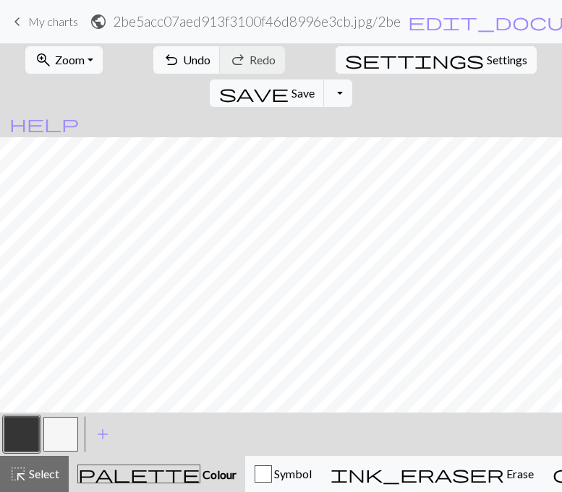
click at [64, 25] on span "My charts" at bounding box center [53, 21] width 50 height 14
click at [410, 71] on div "zoom_in Zoom Zoom Fit all Fit width Fit height 50% 100% 150% 200% undo Undo Und…" at bounding box center [281, 76] width 562 height 66
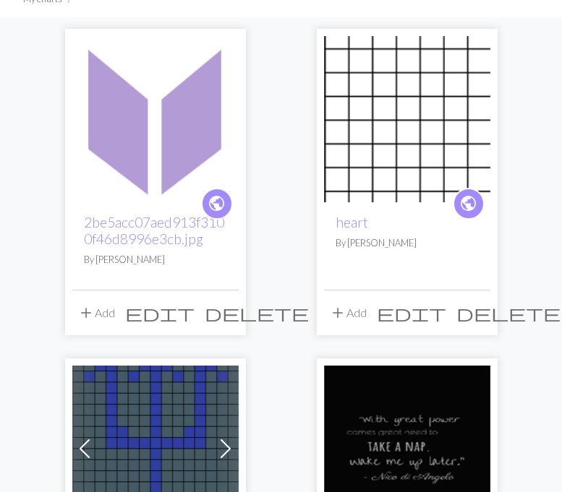
scroll to position [114, 0]
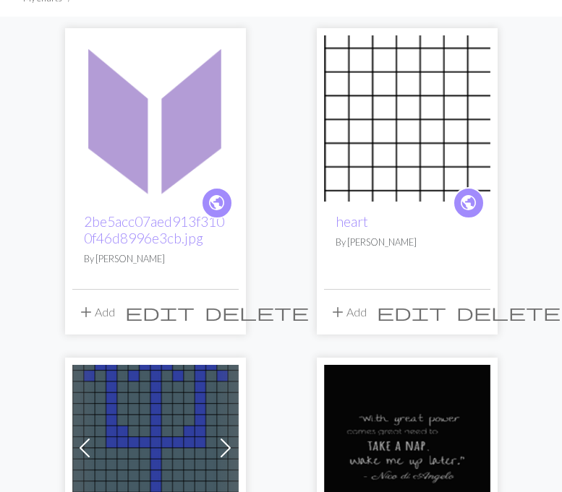
click at [192, 317] on span "edit" at bounding box center [159, 312] width 69 height 20
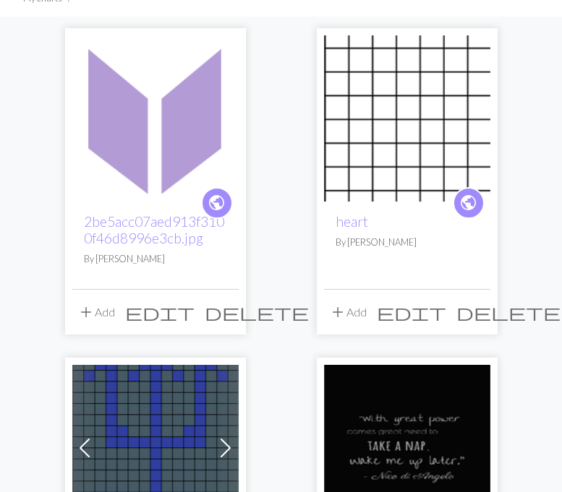
click at [223, 309] on span "delete" at bounding box center [257, 312] width 104 height 20
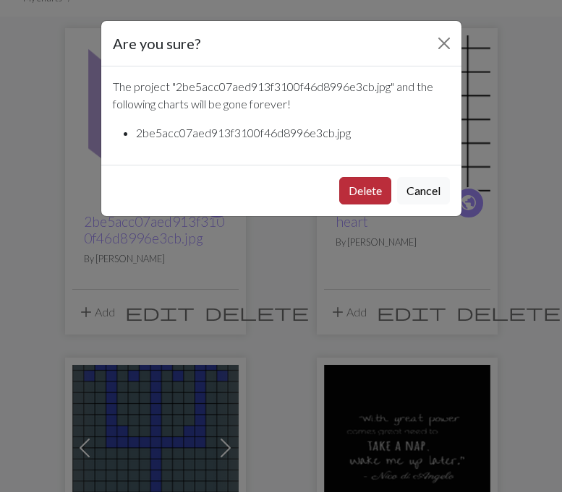
click at [353, 190] on button "Delete" at bounding box center [365, 190] width 52 height 27
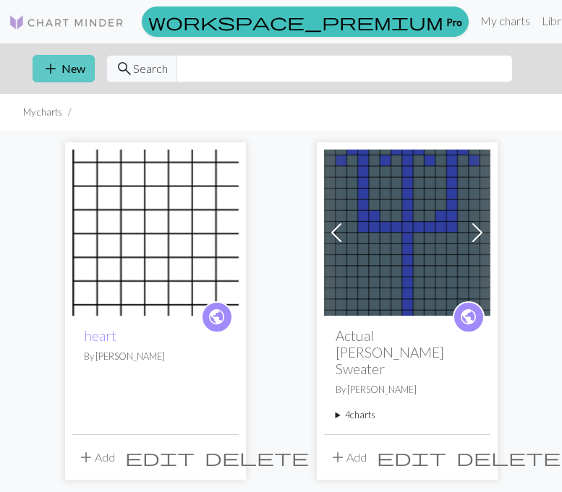
click at [56, 75] on span "add" at bounding box center [50, 69] width 17 height 20
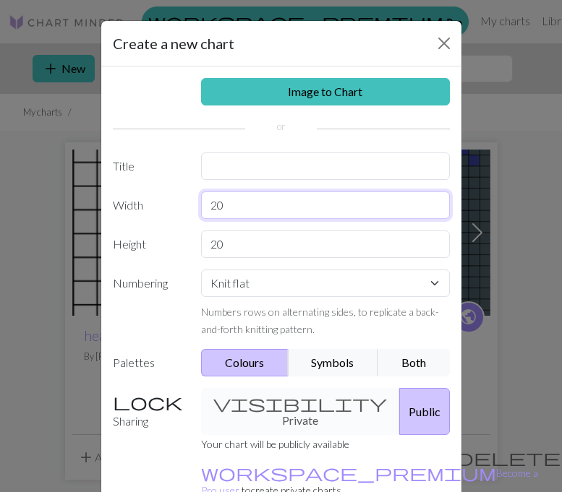
click at [236, 207] on input "20" at bounding box center [325, 205] width 249 height 27
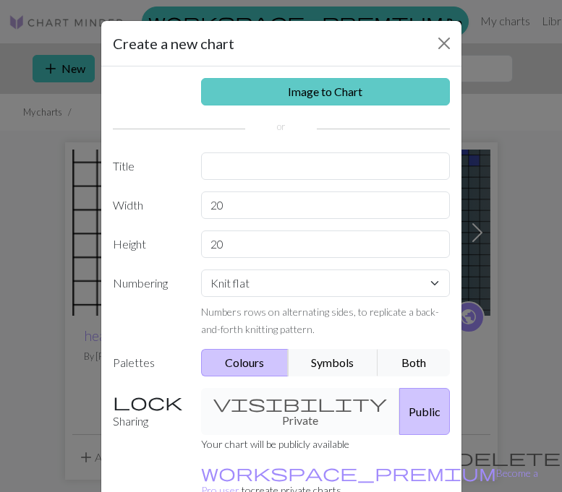
click at [266, 95] on link "Image to Chart" at bounding box center [325, 91] width 249 height 27
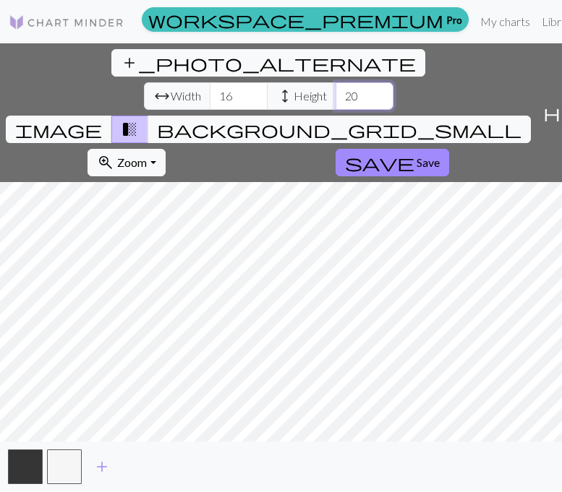
click at [335, 82] on input "20" at bounding box center [364, 95] width 58 height 27
click at [335, 82] on input "21" at bounding box center [364, 95] width 58 height 27
click at [335, 82] on input "22" at bounding box center [364, 95] width 58 height 27
click at [335, 82] on input "23" at bounding box center [364, 95] width 58 height 27
click at [335, 82] on input "24" at bounding box center [364, 95] width 58 height 27
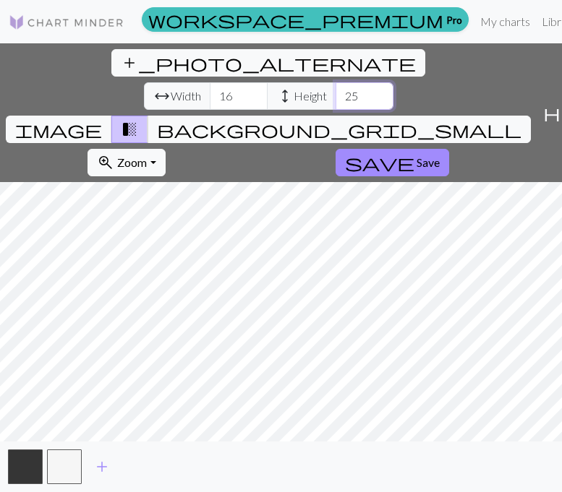
click at [335, 82] on input "25" at bounding box center [364, 95] width 58 height 27
click at [335, 82] on input "26" at bounding box center [364, 95] width 58 height 27
click at [335, 82] on input "27" at bounding box center [364, 95] width 58 height 27
click at [335, 82] on input "28" at bounding box center [364, 95] width 58 height 27
click at [335, 82] on input "29" at bounding box center [364, 95] width 58 height 27
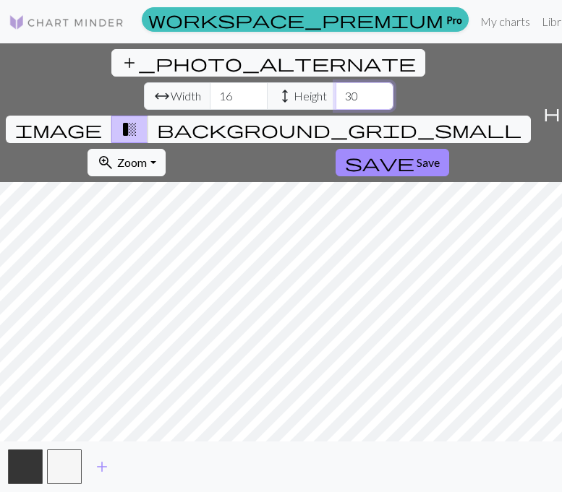
click at [335, 82] on input "30" at bounding box center [364, 95] width 58 height 27
click at [335, 82] on input "31" at bounding box center [364, 95] width 58 height 27
click at [335, 82] on input "32" at bounding box center [364, 95] width 58 height 27
click at [335, 82] on input "31" at bounding box center [364, 95] width 58 height 27
type input "30"
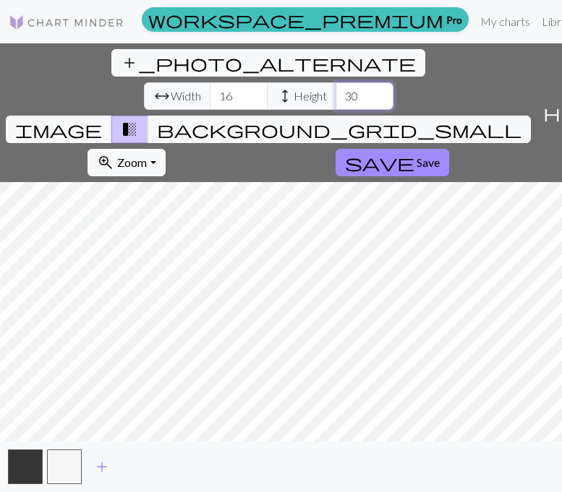
click at [335, 82] on input "30" at bounding box center [364, 95] width 58 height 27
click at [210, 82] on input "17" at bounding box center [239, 95] width 58 height 27
click at [210, 82] on input "18" at bounding box center [239, 95] width 58 height 27
click at [210, 82] on input "19" at bounding box center [239, 95] width 58 height 27
click at [210, 82] on input "20" at bounding box center [239, 95] width 58 height 27
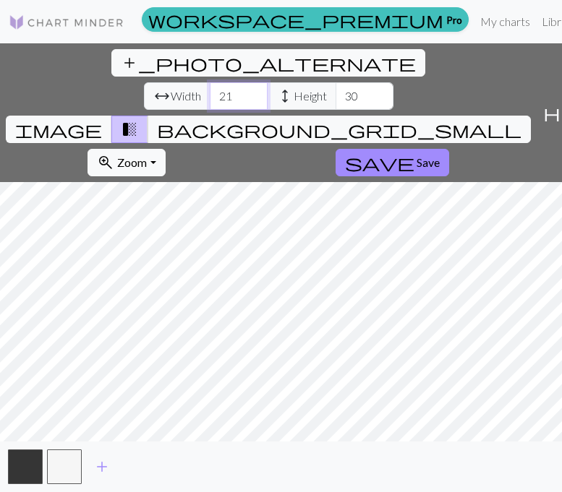
click at [210, 82] on input "21" at bounding box center [239, 95] width 58 height 27
click at [210, 82] on input "22" at bounding box center [239, 95] width 58 height 27
type input "21"
click at [210, 82] on input "21" at bounding box center [239, 95] width 58 height 27
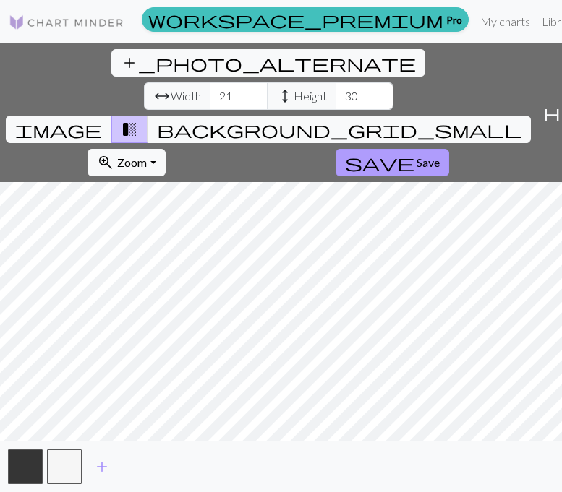
click at [416, 155] on span "Save" at bounding box center [427, 162] width 23 height 14
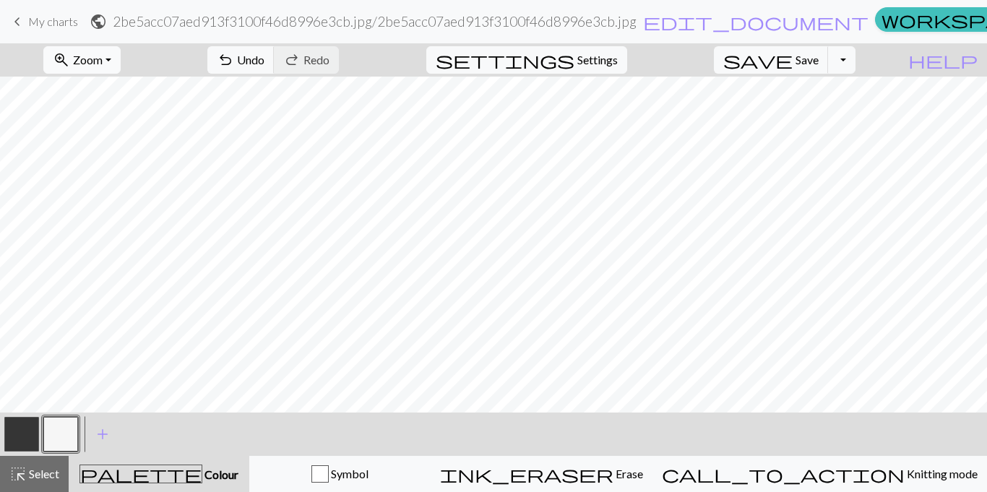
click at [103, 64] on span "Zoom" at bounding box center [88, 60] width 30 height 14
click at [118, 92] on button "Fit all" at bounding box center [101, 91] width 114 height 23
click at [57, 25] on span "My charts" at bounding box center [53, 21] width 50 height 14
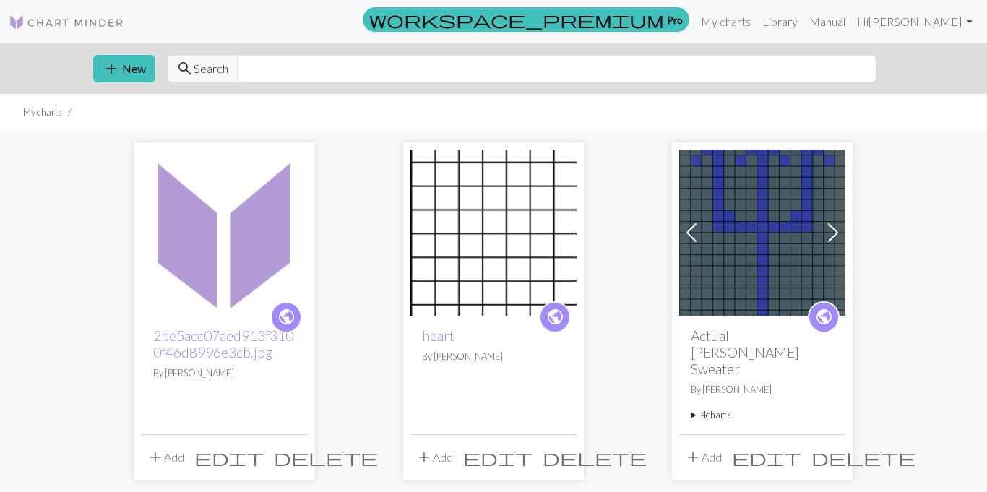
click at [296, 447] on span "delete" at bounding box center [326, 457] width 104 height 20
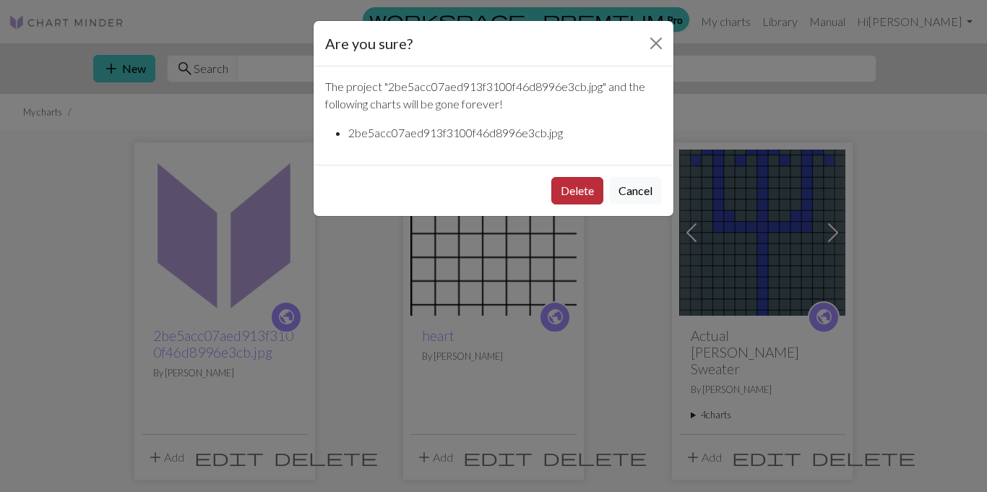
click at [561, 192] on button "Delete" at bounding box center [578, 190] width 52 height 27
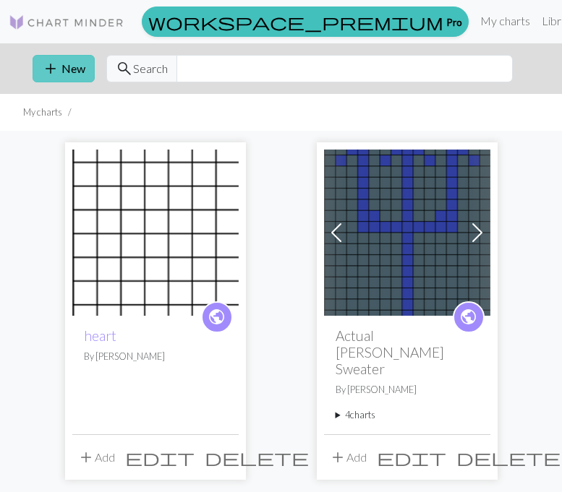
click at [69, 70] on button "add New" at bounding box center [64, 68] width 62 height 27
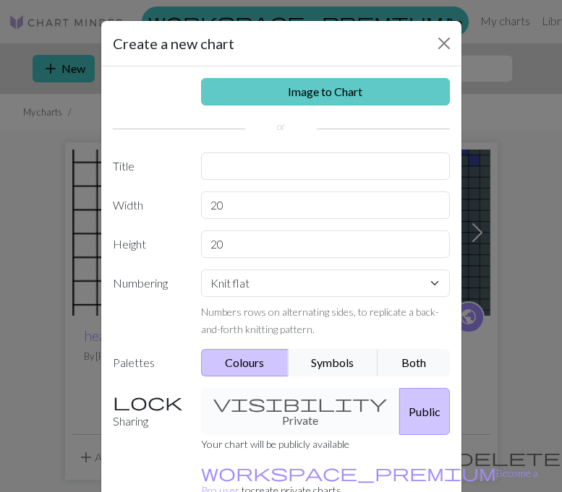
click at [240, 90] on link "Image to Chart" at bounding box center [325, 91] width 249 height 27
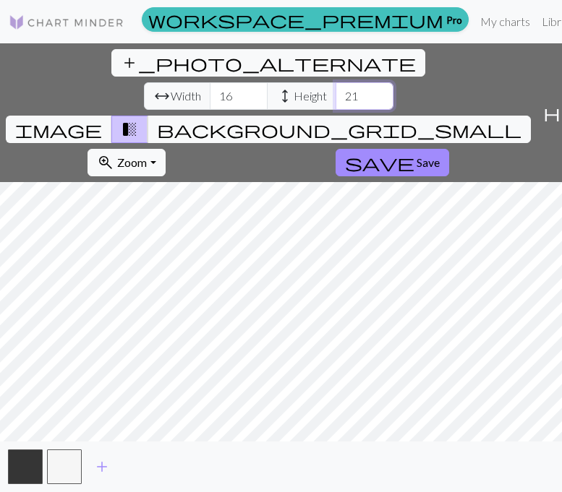
click at [335, 82] on input "21" at bounding box center [364, 95] width 58 height 27
click at [335, 82] on input "22" at bounding box center [364, 95] width 58 height 27
click at [335, 82] on input "23" at bounding box center [364, 95] width 58 height 27
click at [335, 82] on input "24" at bounding box center [364, 95] width 58 height 27
click at [335, 82] on input "25" at bounding box center [364, 95] width 58 height 27
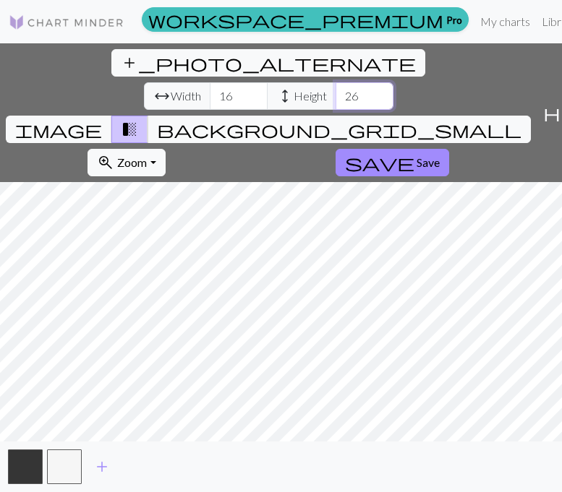
click at [335, 82] on input "26" at bounding box center [364, 95] width 58 height 27
click at [335, 82] on input "27" at bounding box center [364, 95] width 58 height 27
click at [335, 82] on input "28" at bounding box center [364, 95] width 58 height 27
click at [335, 82] on input "29" at bounding box center [364, 95] width 58 height 27
click at [335, 82] on input "30" at bounding box center [364, 95] width 58 height 27
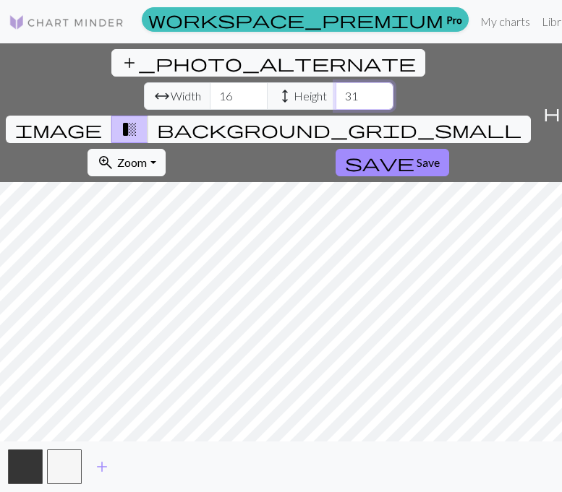
click at [335, 82] on input "31" at bounding box center [364, 95] width 58 height 27
click at [335, 82] on input "32" at bounding box center [364, 95] width 58 height 27
click at [335, 82] on input "33" at bounding box center [364, 95] width 58 height 27
click at [335, 82] on input "34" at bounding box center [364, 95] width 58 height 27
type input "35"
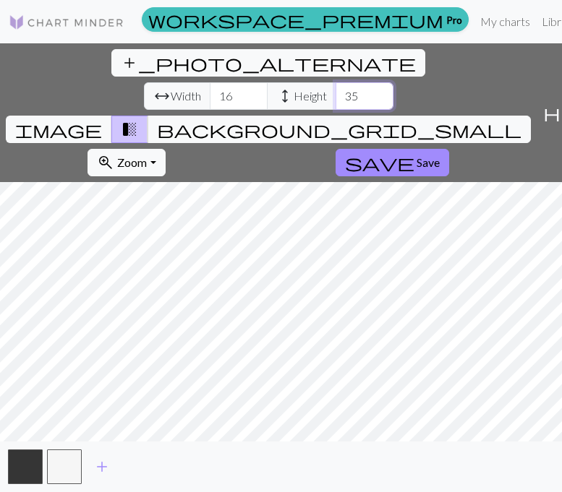
click at [335, 82] on input "35" at bounding box center [364, 95] width 58 height 27
click at [210, 82] on input "17" at bounding box center [239, 95] width 58 height 27
click at [210, 82] on input "18" at bounding box center [239, 95] width 58 height 27
click at [210, 82] on input "19" at bounding box center [239, 95] width 58 height 27
click at [210, 82] on input "20" at bounding box center [239, 95] width 58 height 27
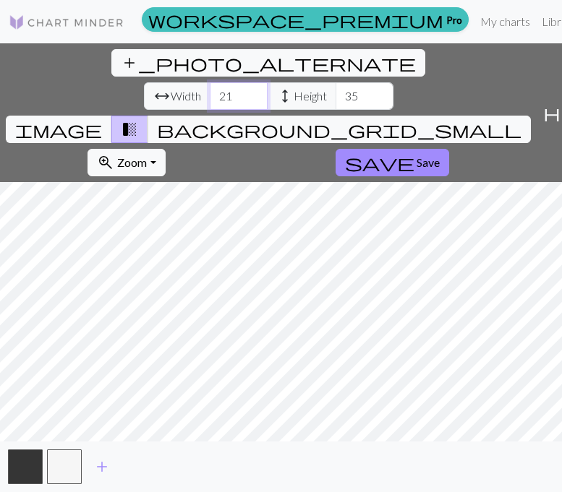
click at [210, 82] on input "21" at bounding box center [239, 95] width 58 height 27
click at [210, 82] on input "22" at bounding box center [239, 95] width 58 height 27
click at [210, 82] on input "23" at bounding box center [239, 95] width 58 height 27
click at [210, 82] on input "24" at bounding box center [239, 95] width 58 height 27
type input "25"
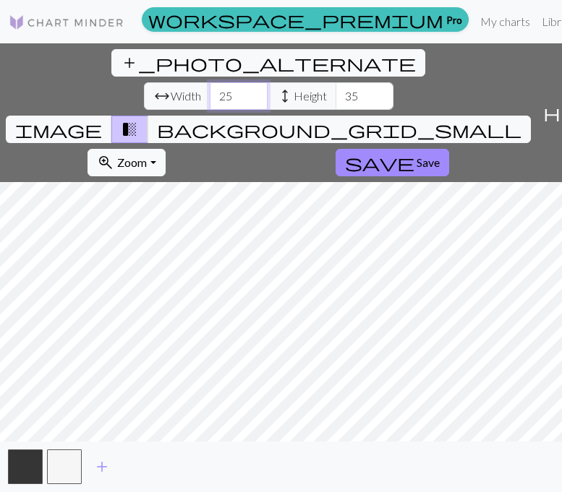
click at [210, 82] on input "25" at bounding box center [239, 95] width 58 height 27
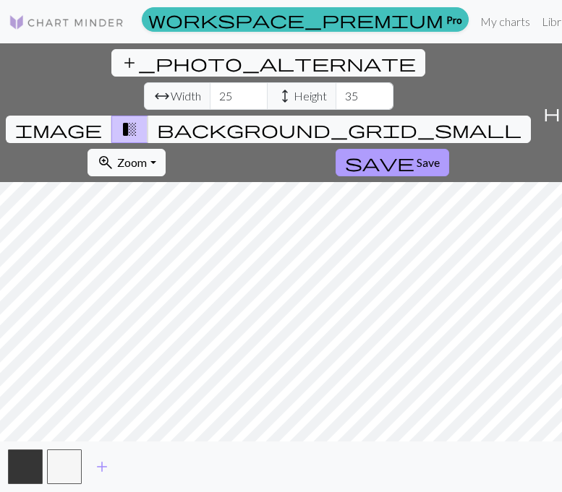
click at [416, 155] on span "Save" at bounding box center [427, 162] width 23 height 14
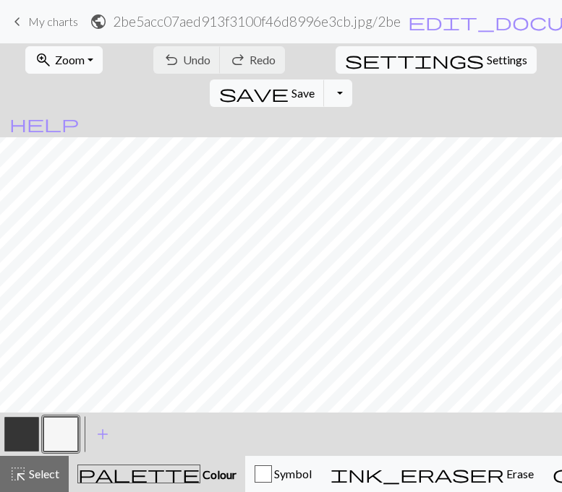
scroll to position [109, 0]
click at [55, 61] on span "Zoom" at bounding box center [70, 60] width 30 height 14
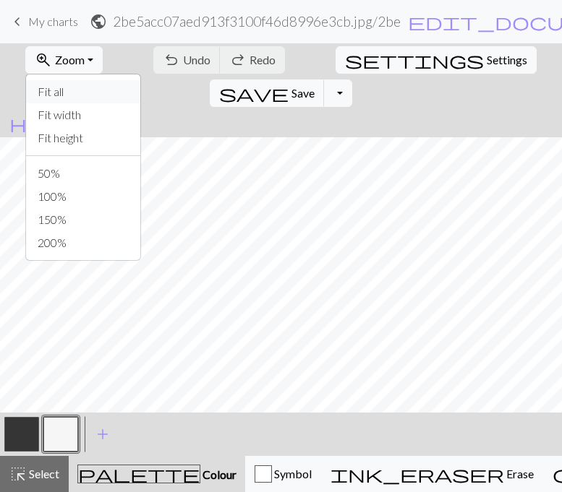
click at [59, 100] on button "Fit all" at bounding box center [83, 91] width 114 height 23
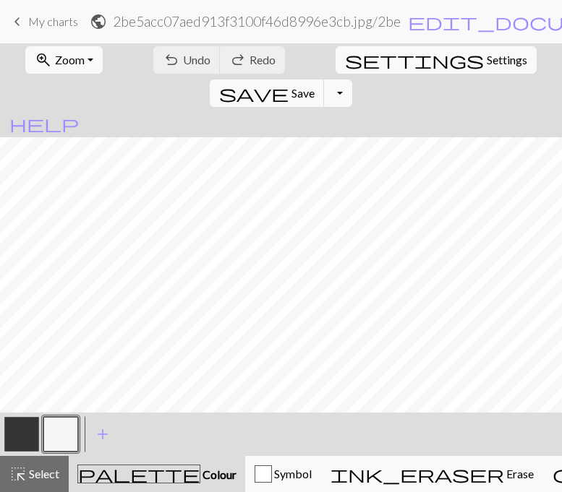
scroll to position [0, 0]
click at [366, 17] on h2 "2be5acc07aed913f3100f46d8996e3cb.jpg / 2be5acc07aed913f3100f46d8996e3cb.jpg" at bounding box center [257, 21] width 288 height 17
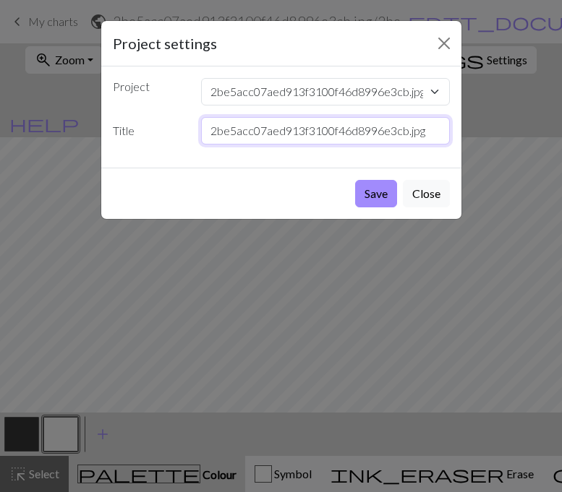
click at [359, 134] on input "2be5acc07aed913f3100f46d8996e3cb.jpg" at bounding box center [325, 130] width 249 height 27
type input "2"
type input "Skull sweater (Possibly)"
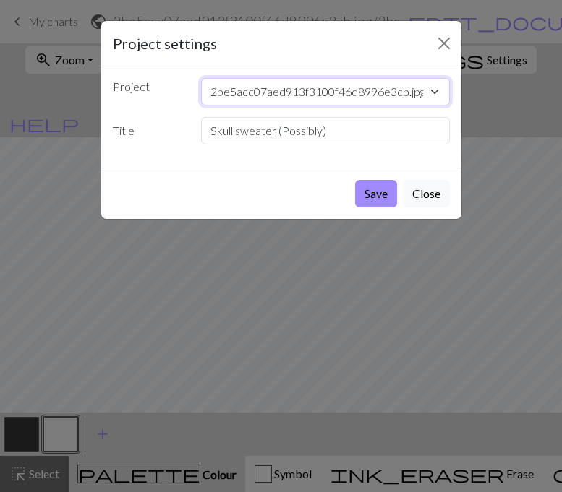
click at [400, 90] on select "2be5acc07aed913f3100f46d8996e3cb.jpg heart Actual Percy Jackson Sweater _.jpeg …" at bounding box center [325, 91] width 249 height 27
click at [374, 95] on select "2be5acc07aed913f3100f46d8996e3cb.jpg heart Actual Percy Jackson Sweater _.jpeg …" at bounding box center [325, 91] width 249 height 27
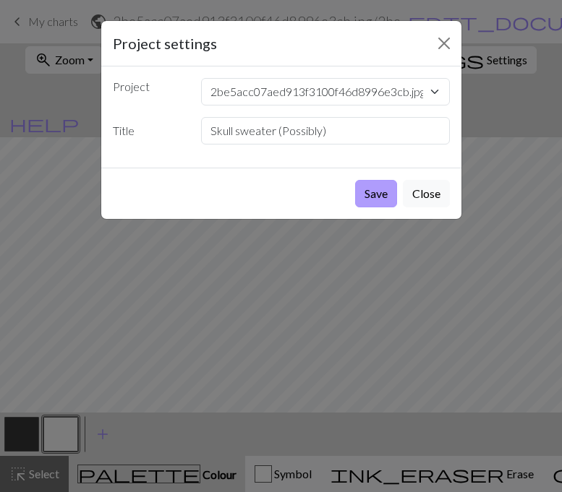
click at [373, 189] on button "Save" at bounding box center [376, 193] width 42 height 27
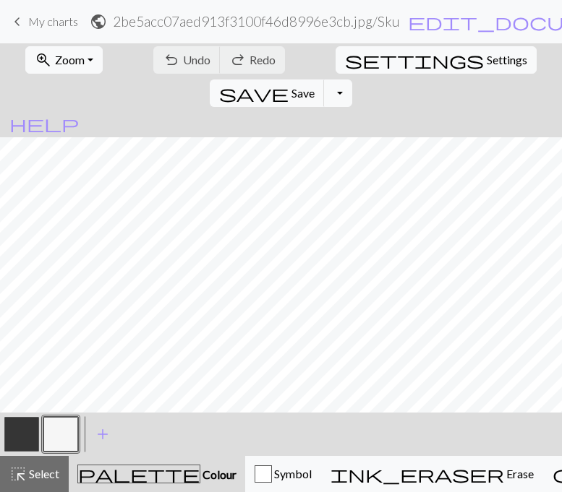
click at [28, 20] on span "My charts" at bounding box center [53, 21] width 50 height 14
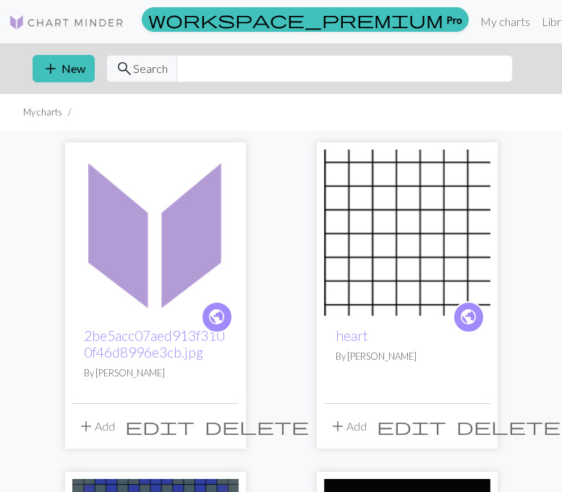
click at [194, 421] on span "edit" at bounding box center [159, 426] width 69 height 20
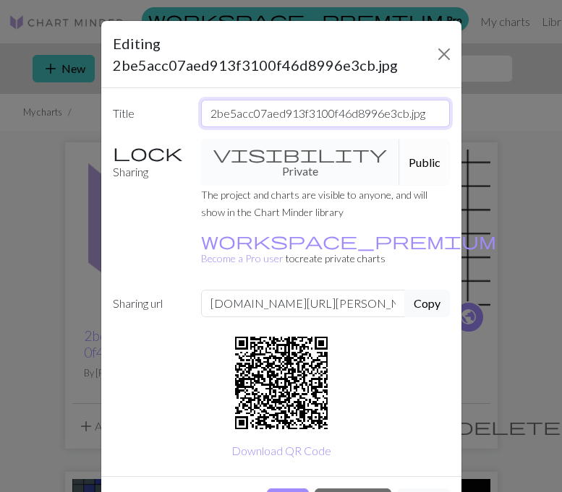
click at [291, 116] on input "2be5acc07aed913f3100f46d8996e3cb.jpg" at bounding box center [325, 113] width 249 height 27
type input "2"
type input "Skull Sweater (possibly)"
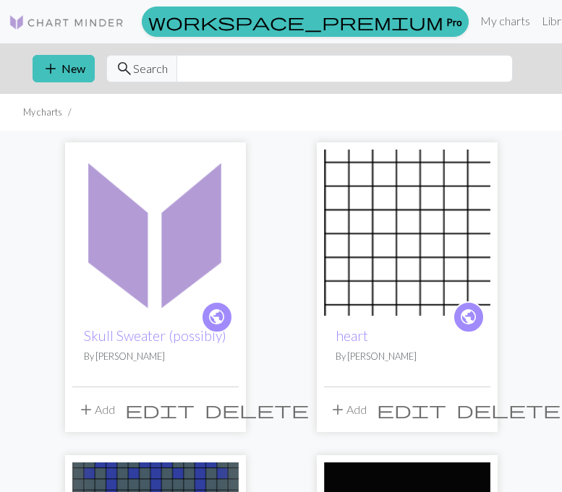
click at [199, 266] on img at bounding box center [155, 233] width 166 height 166
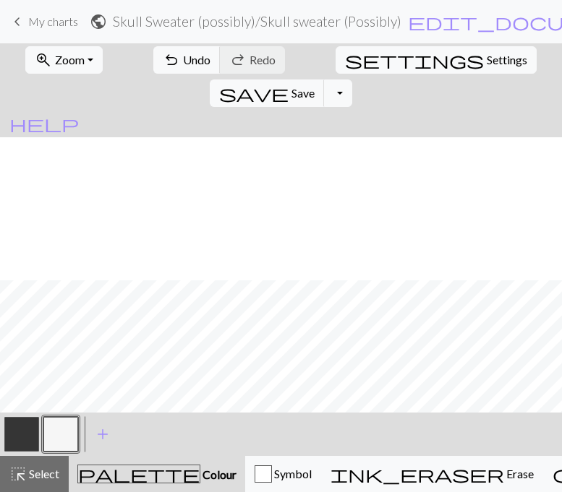
scroll to position [235, 0]
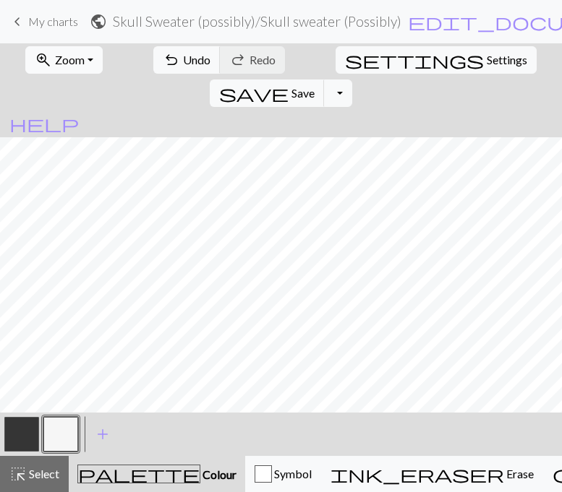
click at [68, 49] on button "zoom_in Zoom Zoom" at bounding box center [63, 59] width 77 height 27
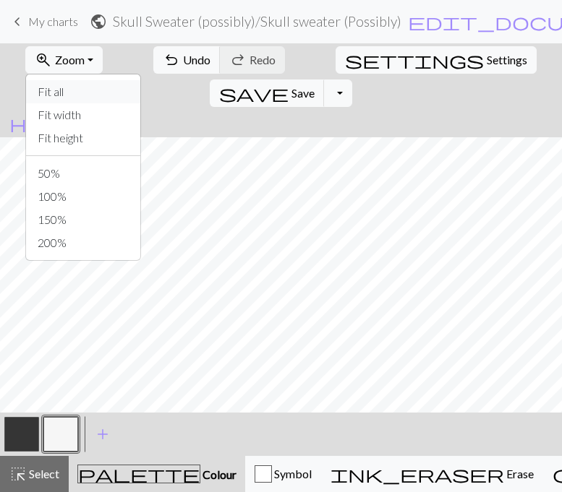
click at [67, 90] on button "Fit all" at bounding box center [83, 91] width 114 height 23
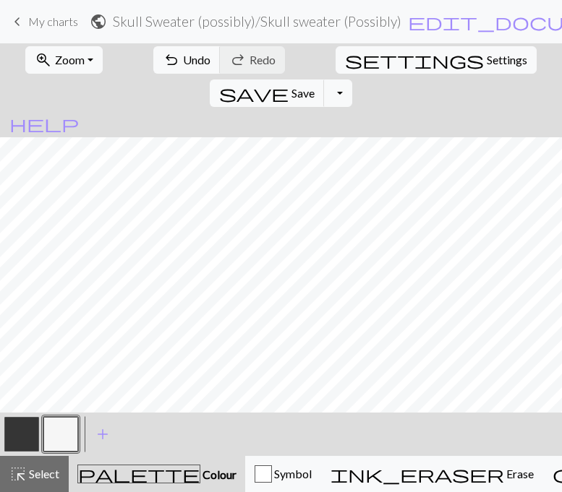
scroll to position [0, 0]
click at [21, 437] on button "button" at bounding box center [21, 434] width 35 height 35
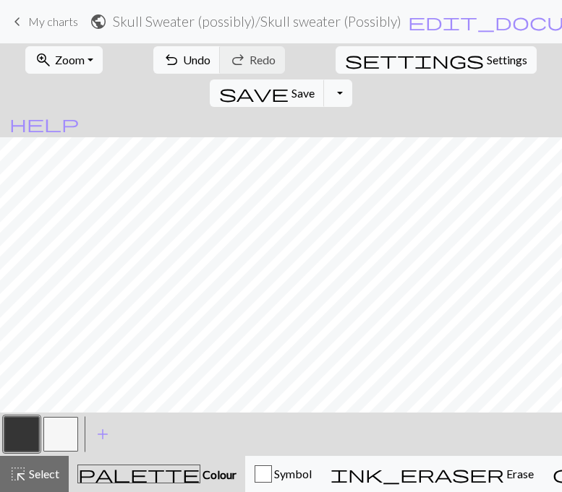
click at [62, 429] on button "button" at bounding box center [60, 434] width 35 height 35
click at [22, 20] on span "keyboard_arrow_left" at bounding box center [17, 22] width 17 height 20
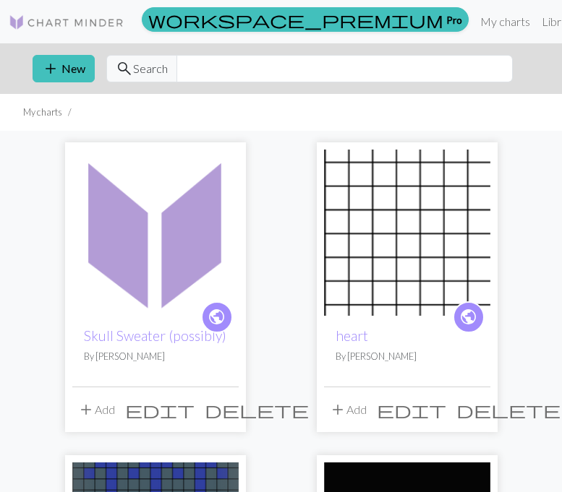
click at [163, 253] on img at bounding box center [155, 233] width 166 height 166
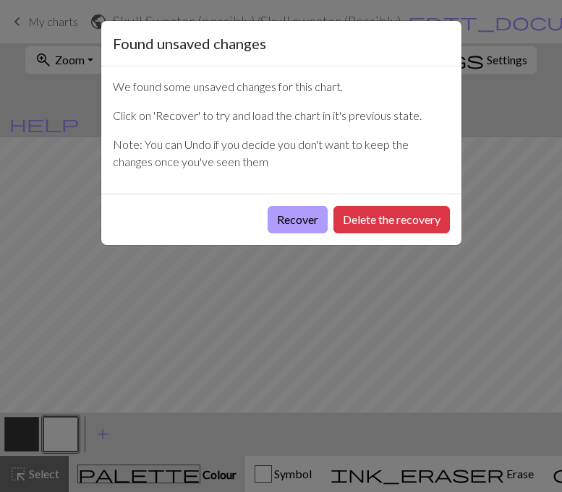
click at [304, 223] on button "Recover" at bounding box center [297, 219] width 60 height 27
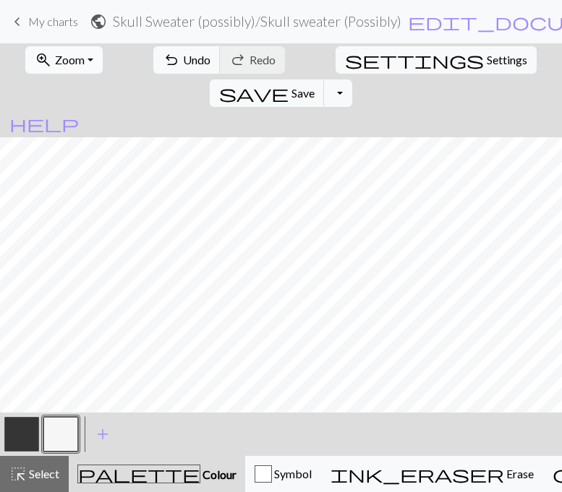
click at [52, 72] on button "zoom_in Zoom Zoom" at bounding box center [63, 59] width 77 height 27
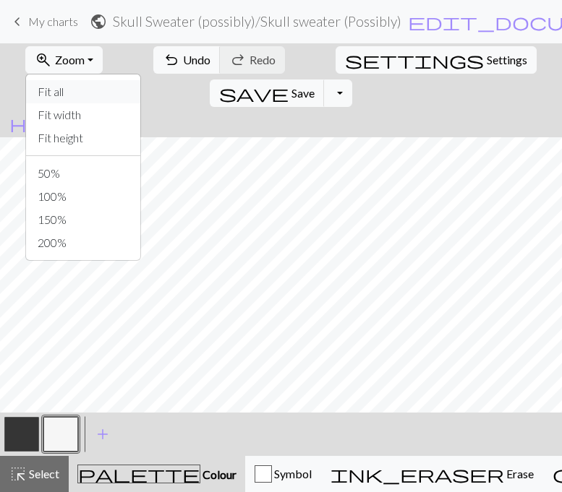
click at [57, 87] on button "Fit all" at bounding box center [83, 91] width 114 height 23
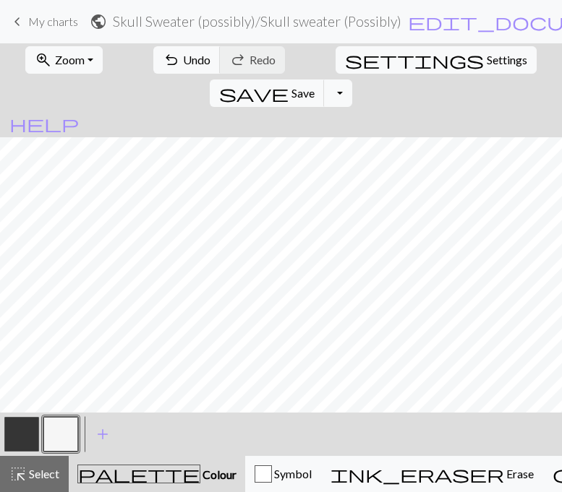
click at [21, 27] on span "keyboard_arrow_left" at bounding box center [17, 22] width 17 height 20
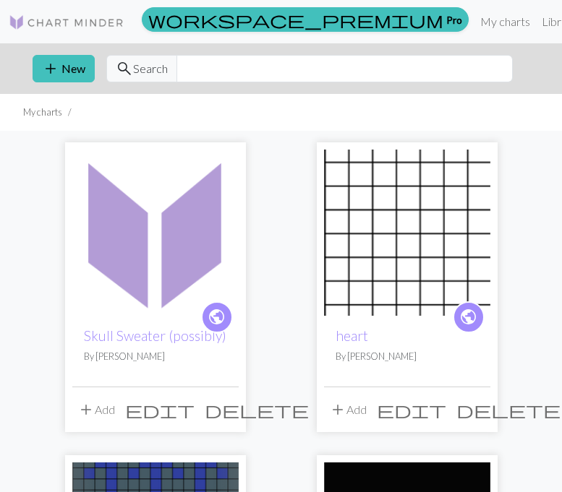
click at [185, 348] on div "public Skull Sweater (possibly) By [PERSON_NAME]" at bounding box center [155, 351] width 166 height 71
click at [194, 406] on span "edit" at bounding box center [159, 410] width 69 height 20
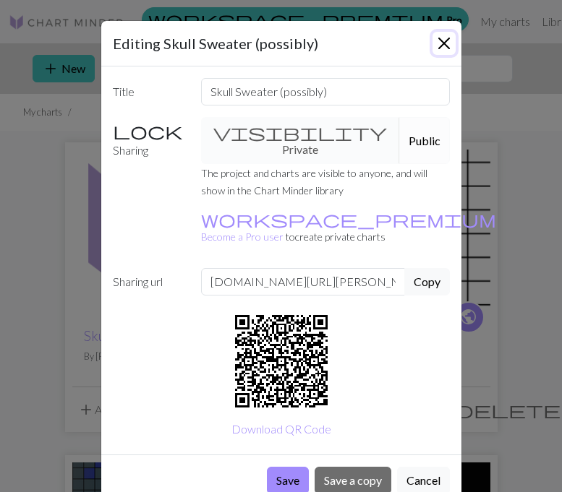
click at [443, 46] on button "Close" at bounding box center [443, 43] width 23 height 23
